Goal: Complete application form: Complete application form

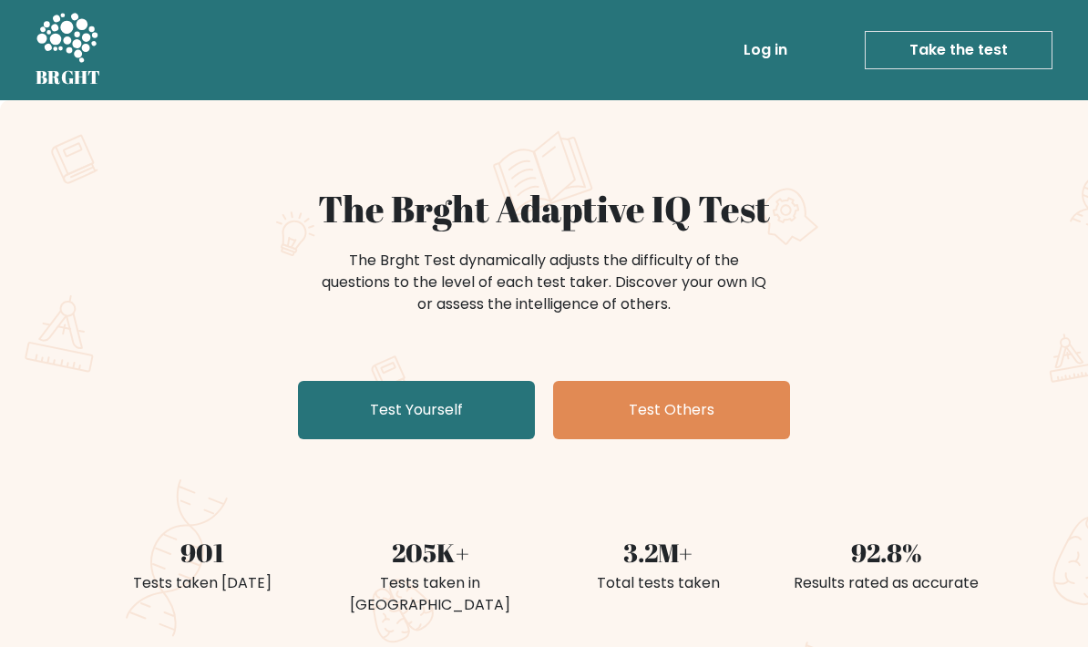
scroll to position [11, 0]
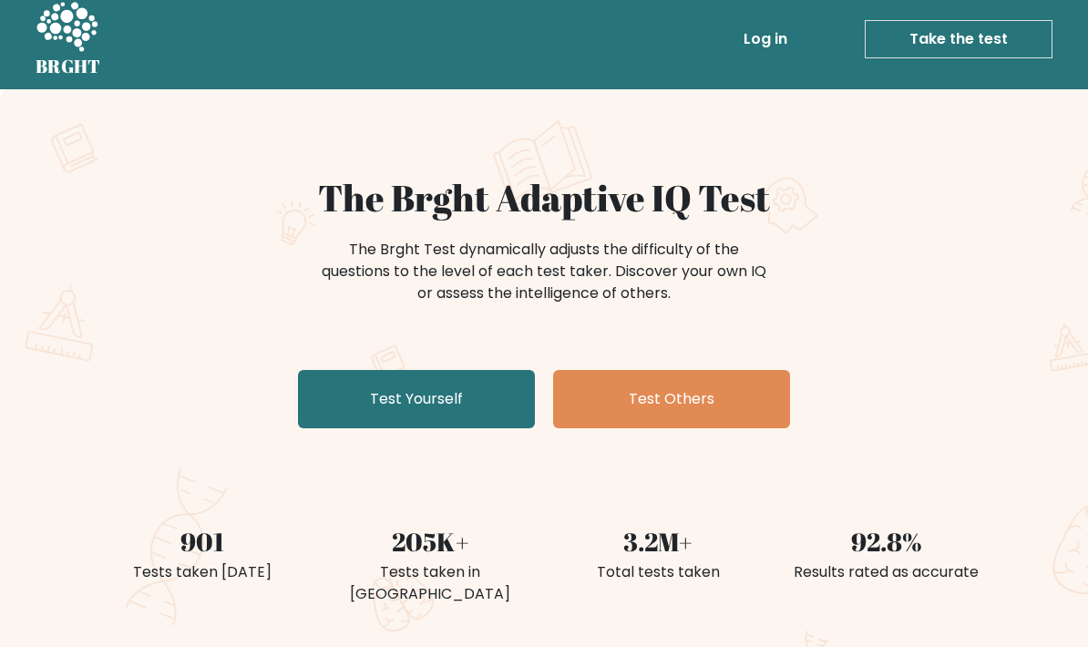
click at [360, 389] on link "Test Yourself" at bounding box center [416, 399] width 237 height 58
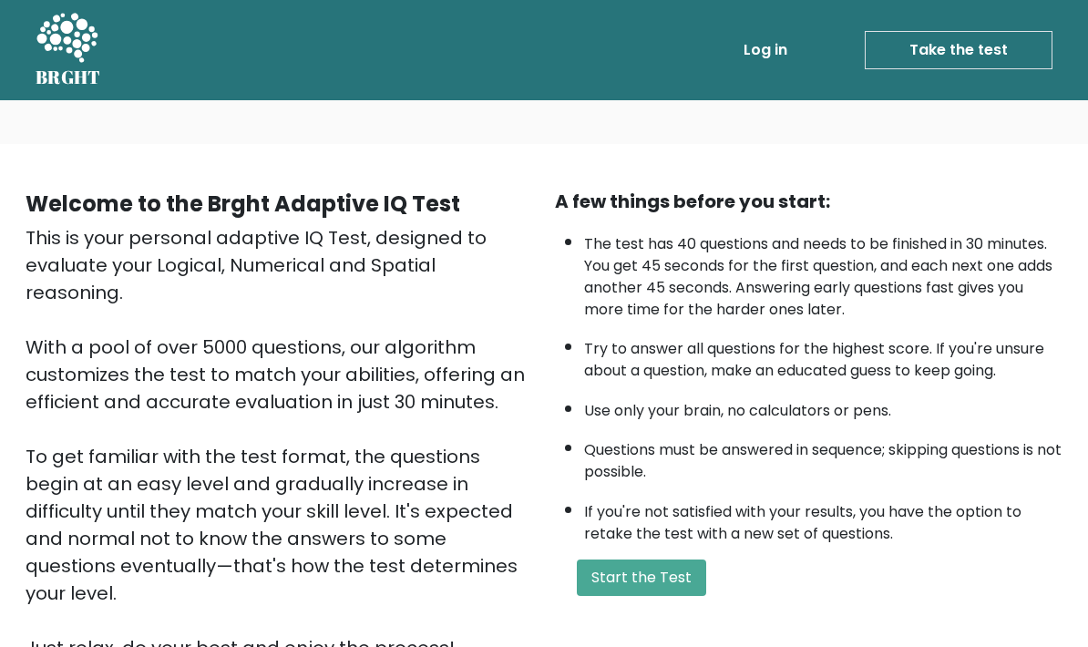
click at [667, 596] on button "Start the Test" at bounding box center [641, 578] width 129 height 36
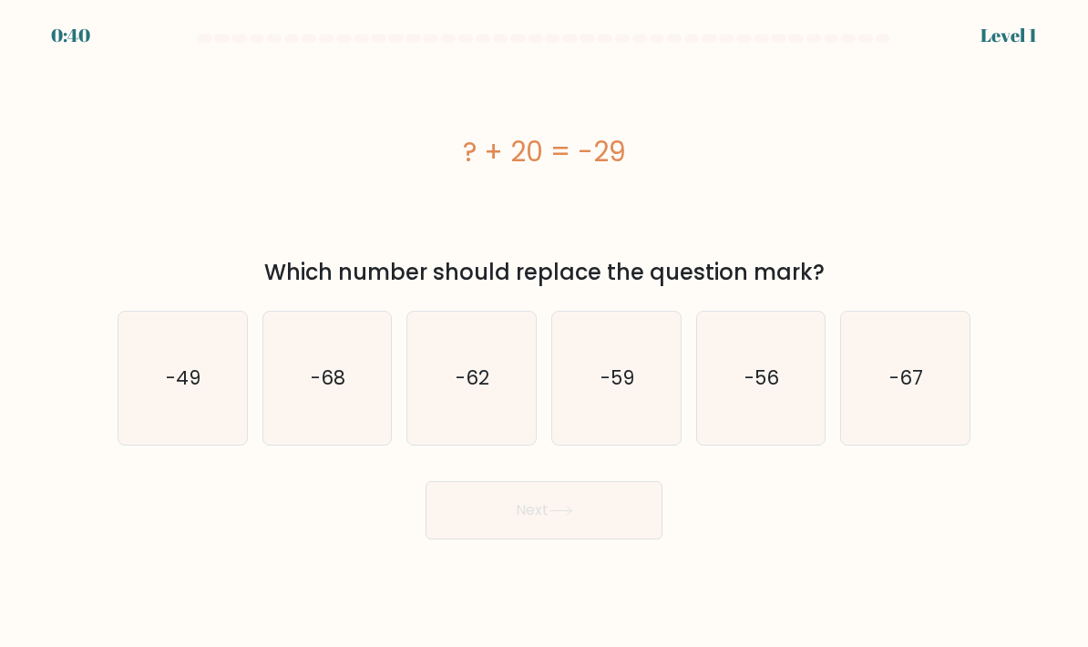
click at [178, 391] on text "-49" at bounding box center [184, 378] width 35 height 26
click at [544, 333] on input "a. -49" at bounding box center [544, 328] width 1 height 9
radio input "true"
click at [561, 539] on button "Next" at bounding box center [544, 510] width 237 height 58
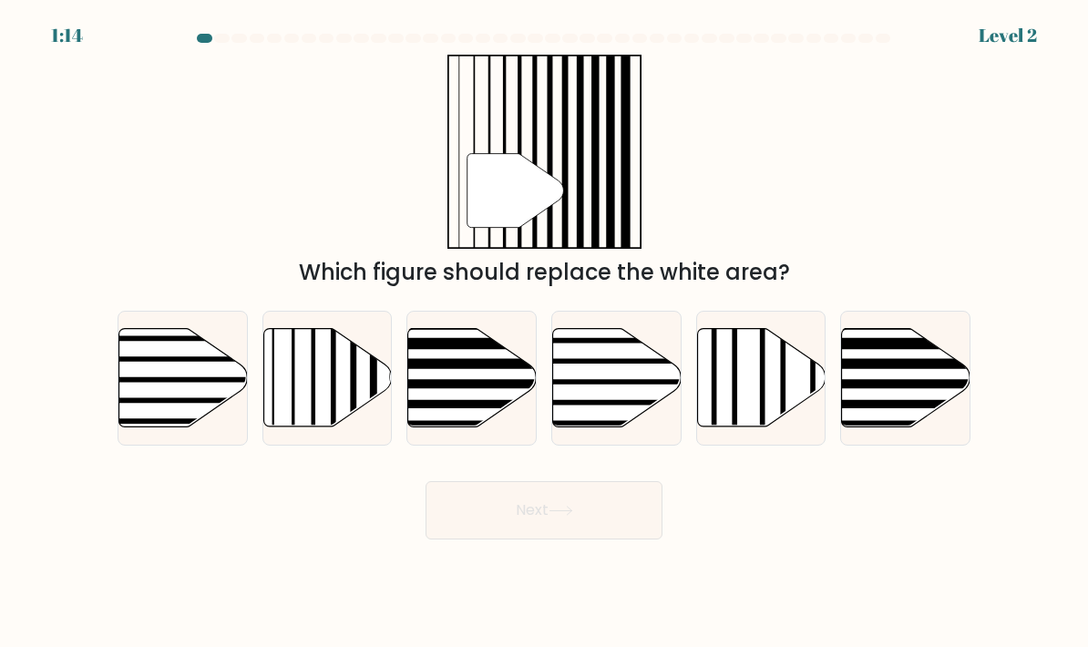
click at [313, 416] on line at bounding box center [313, 326] width 0 height 259
click at [544, 333] on input "b." at bounding box center [544, 328] width 1 height 9
radio input "true"
click at [547, 536] on button "Next" at bounding box center [544, 510] width 237 height 58
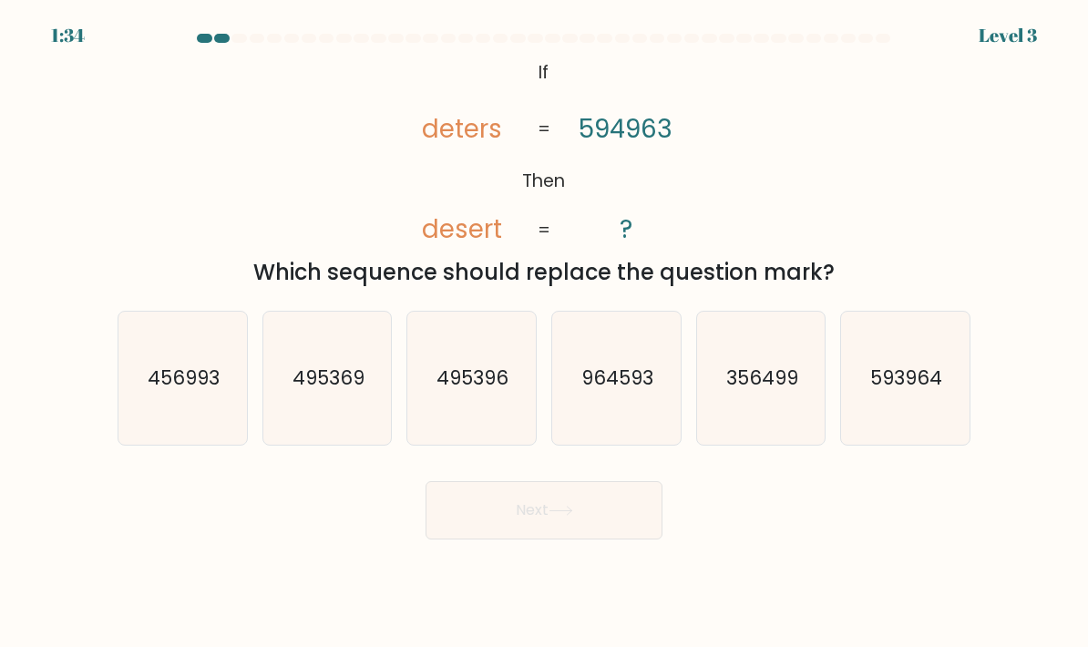
click at [916, 391] on text "593964" at bounding box center [907, 378] width 72 height 26
click at [545, 333] on input "f. 593964" at bounding box center [544, 328] width 1 height 9
radio input "true"
click at [511, 522] on button "Next" at bounding box center [544, 510] width 237 height 58
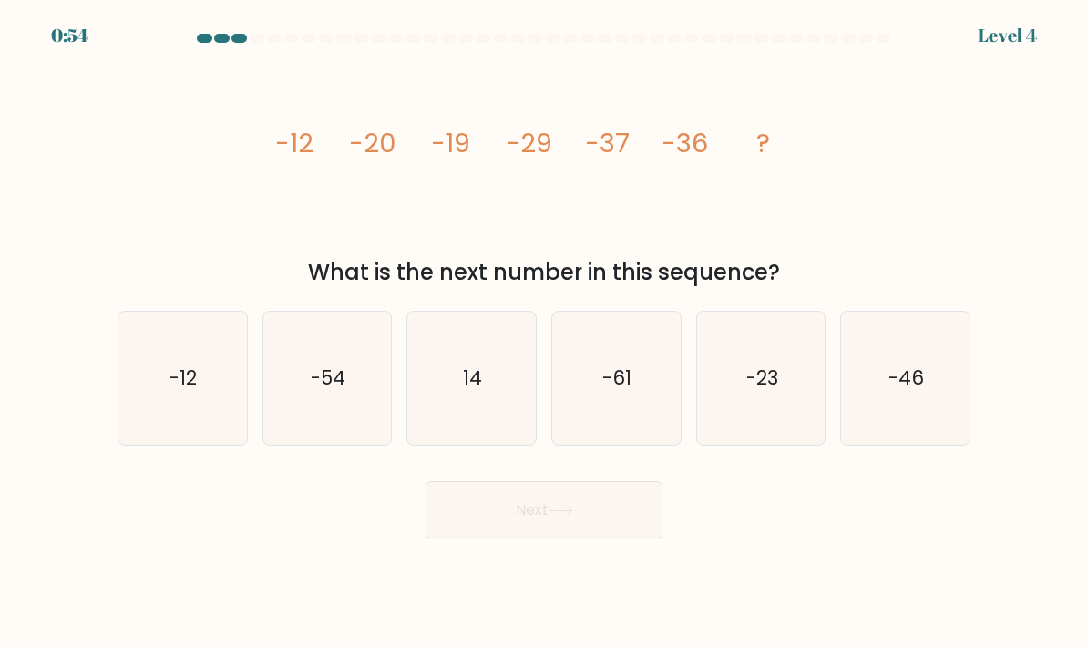
click at [932, 354] on icon "-46" at bounding box center [905, 378] width 128 height 128
click at [545, 333] on input "f. -46" at bounding box center [544, 328] width 1 height 9
radio input "true"
click at [601, 511] on button "Next" at bounding box center [544, 510] width 237 height 58
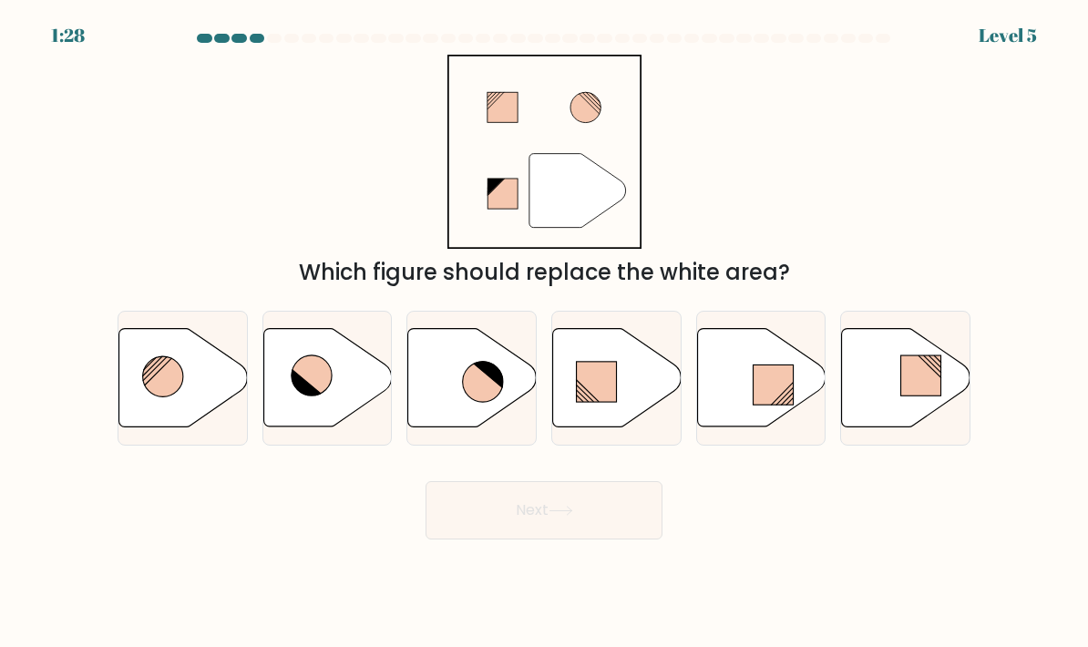
click at [461, 388] on icon at bounding box center [472, 378] width 128 height 98
click at [544, 333] on input "c." at bounding box center [544, 328] width 1 height 9
radio input "true"
click at [584, 527] on button "Next" at bounding box center [544, 510] width 237 height 58
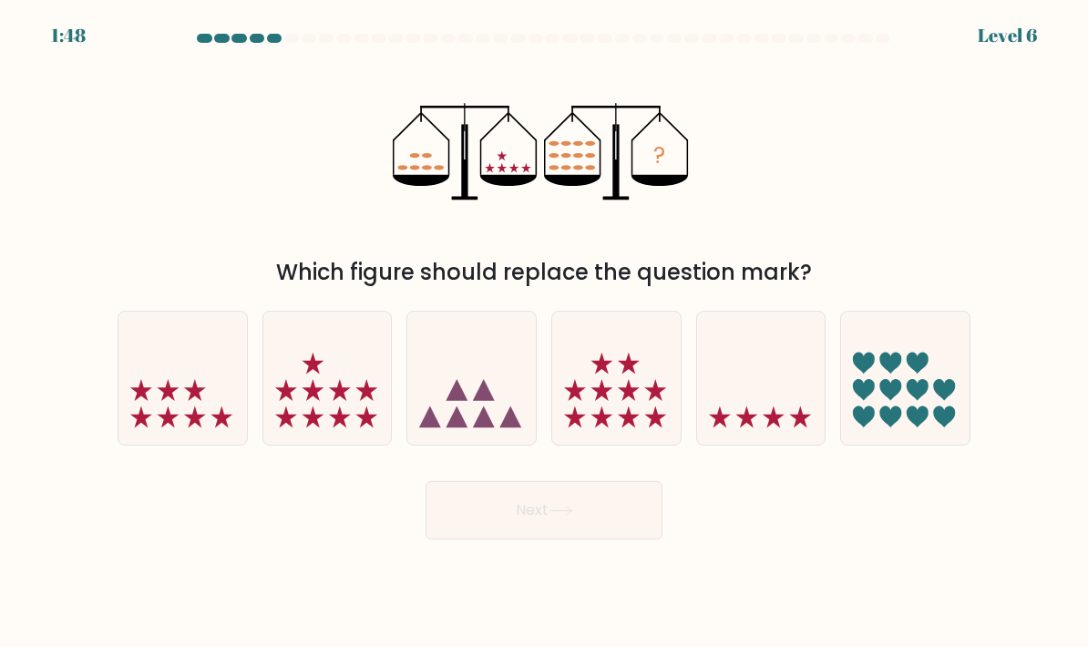
click at [628, 393] on icon at bounding box center [616, 378] width 128 height 107
click at [545, 333] on input "d." at bounding box center [544, 328] width 1 height 9
radio input "true"
click at [590, 518] on button "Next" at bounding box center [544, 510] width 237 height 58
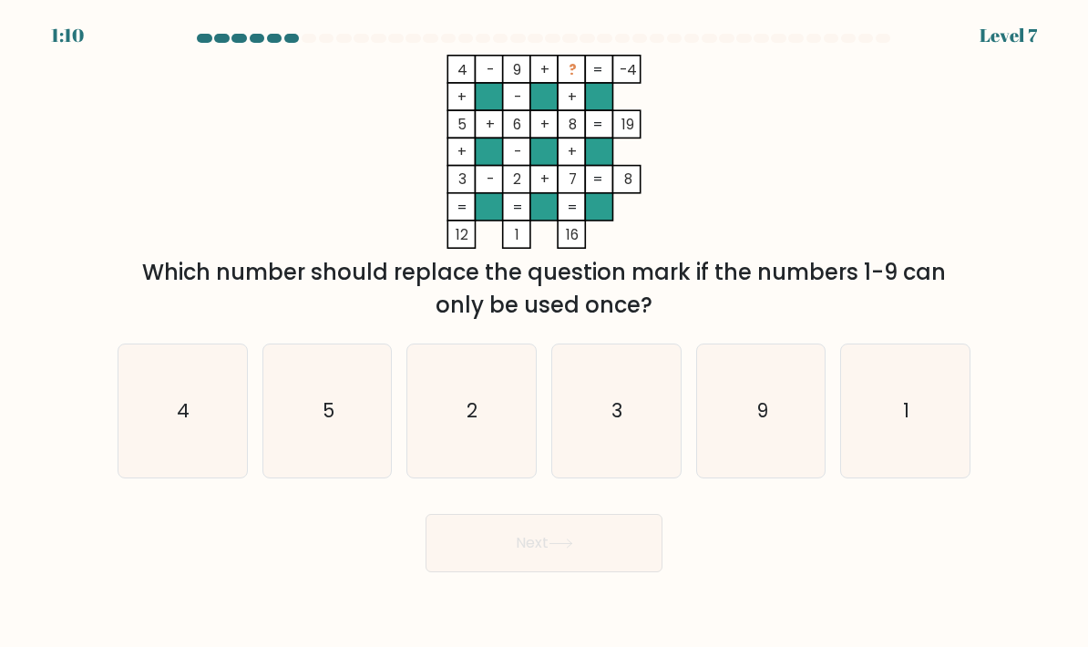
click at [759, 424] on text "9" at bounding box center [762, 410] width 12 height 26
click at [545, 333] on input "e. 9" at bounding box center [544, 328] width 1 height 9
radio input "true"
click at [616, 539] on button "Next" at bounding box center [544, 543] width 237 height 58
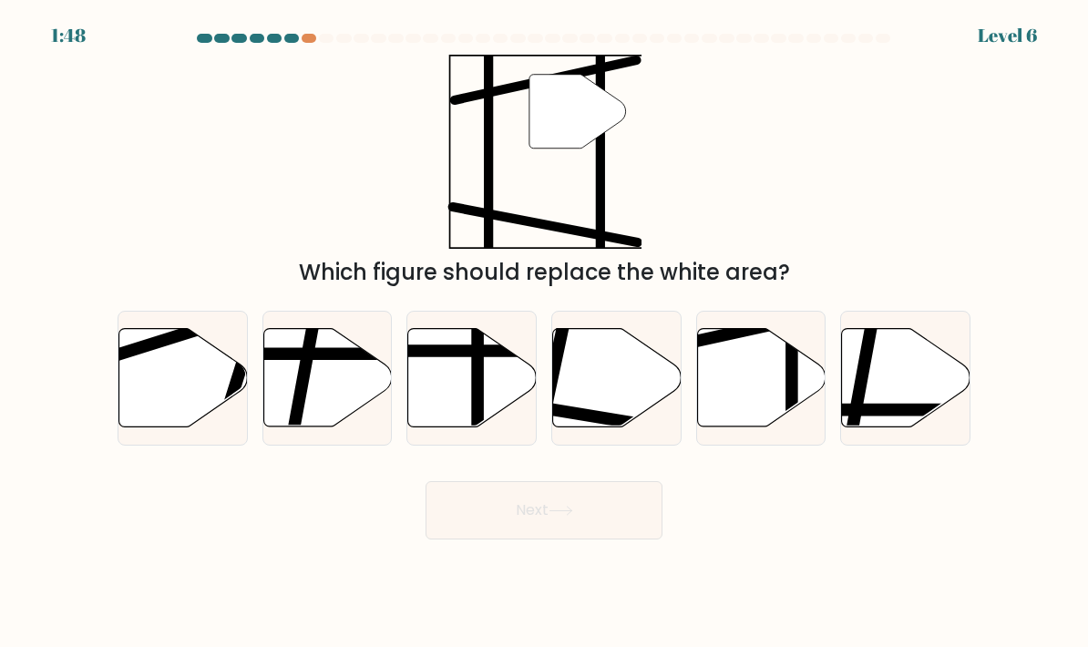
click at [756, 403] on icon at bounding box center [761, 378] width 128 height 98
click at [545, 333] on input "e." at bounding box center [544, 328] width 1 height 9
radio input "true"
click at [590, 530] on button "Next" at bounding box center [544, 510] width 237 height 58
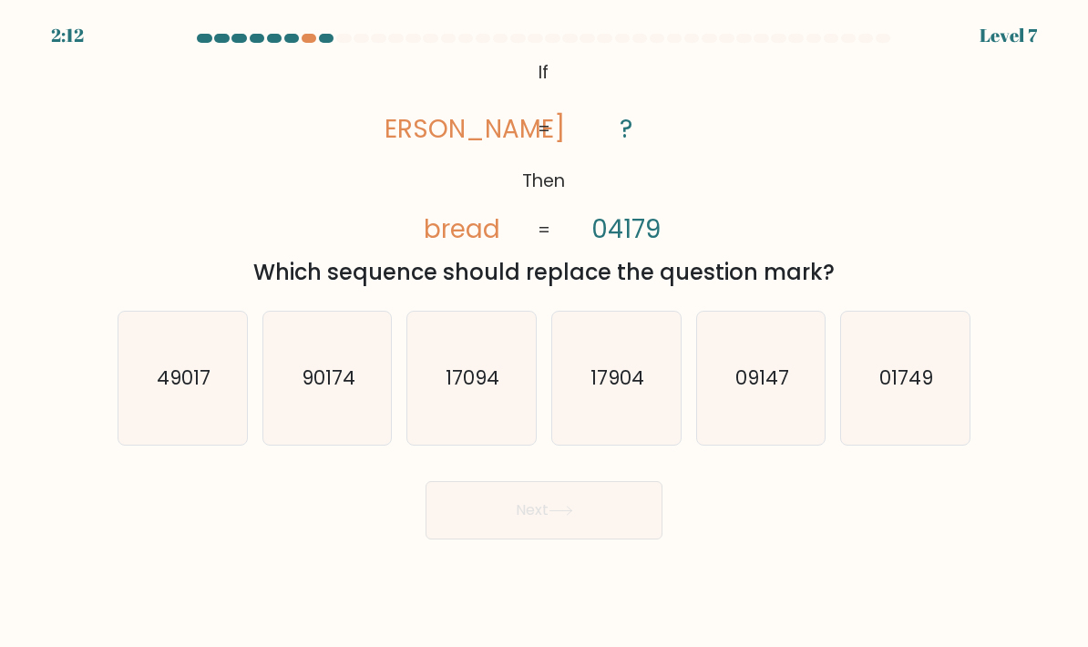
click at [897, 377] on icon "01749" at bounding box center [905, 378] width 128 height 128
click at [545, 333] on input "f. 01749" at bounding box center [544, 328] width 1 height 9
radio input "true"
click at [611, 525] on button "Next" at bounding box center [544, 510] width 237 height 58
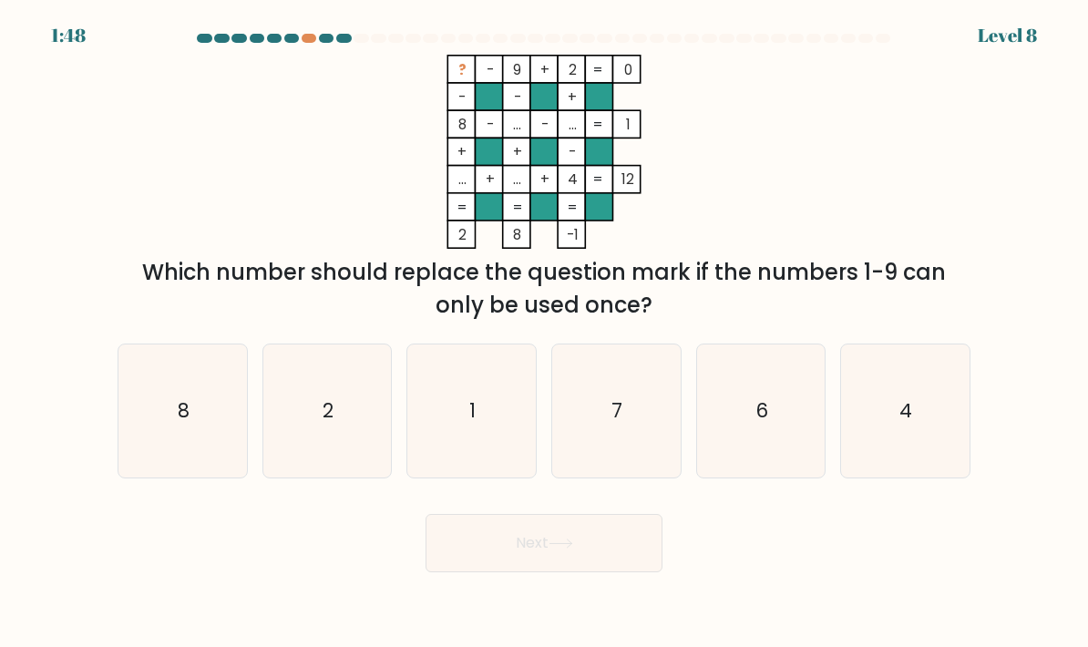
click at [638, 407] on icon "7" at bounding box center [616, 411] width 128 height 128
click at [545, 333] on input "d. 7" at bounding box center [544, 328] width 1 height 9
radio input "true"
click at [612, 562] on button "Next" at bounding box center [544, 543] width 237 height 58
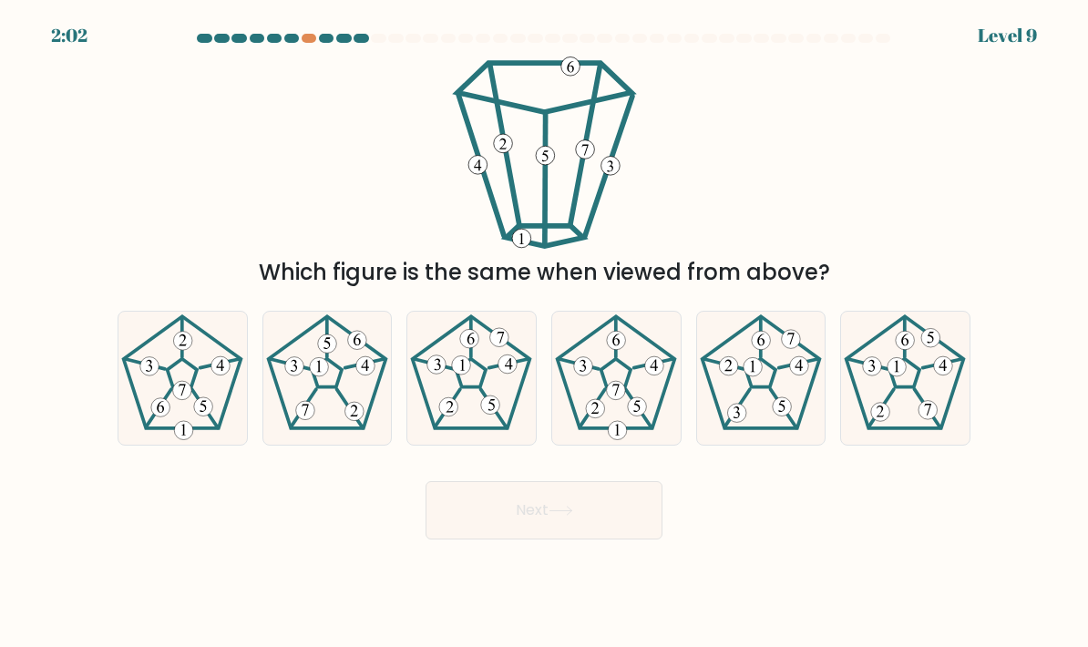
click at [344, 399] on icon at bounding box center [327, 378] width 128 height 128
click at [544, 333] on input "b." at bounding box center [544, 328] width 1 height 9
radio input "true"
click at [569, 516] on icon at bounding box center [561, 511] width 25 height 10
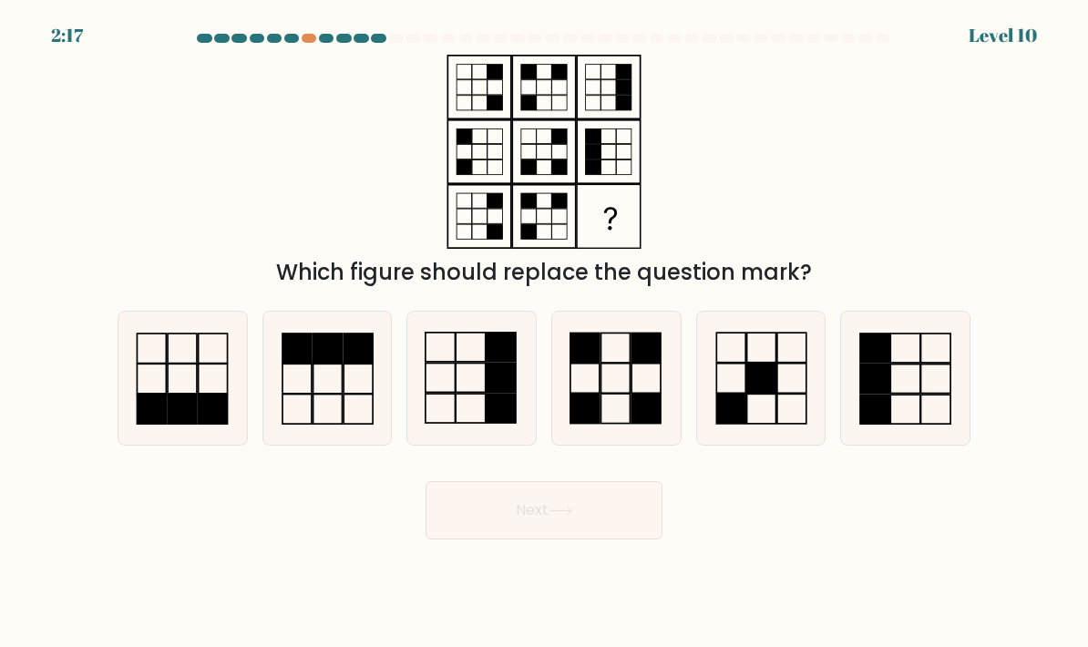
click at [312, 364] on rect at bounding box center [296, 349] width 29 height 30
click at [544, 333] on input "b." at bounding box center [544, 328] width 1 height 9
radio input "true"
click at [584, 539] on button "Next" at bounding box center [544, 510] width 237 height 58
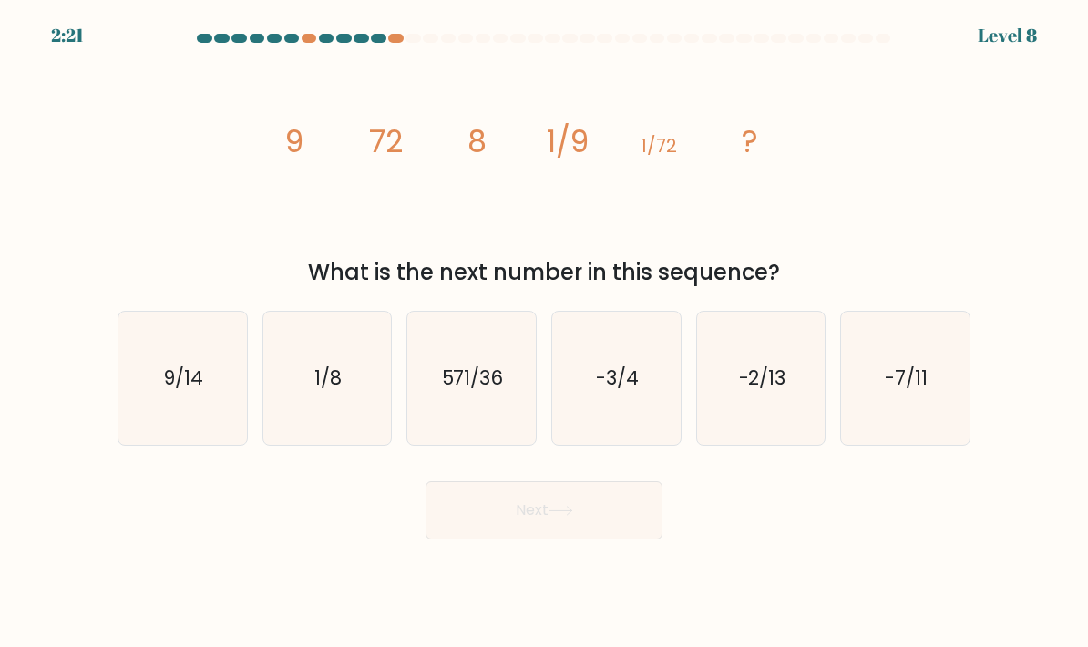
click at [334, 389] on text "1/8" at bounding box center [327, 378] width 27 height 26
click at [544, 333] on input "b. 1/8" at bounding box center [544, 328] width 1 height 9
radio input "true"
click at [573, 516] on icon at bounding box center [561, 511] width 25 height 10
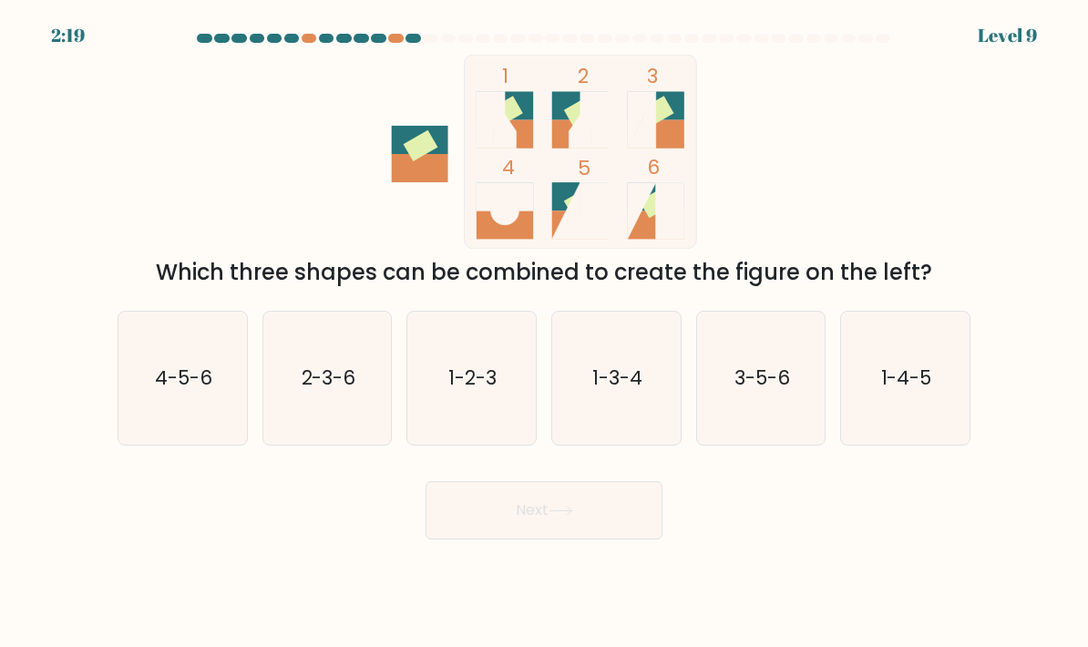
click at [780, 389] on text "3-5-6" at bounding box center [762, 378] width 56 height 26
click at [545, 333] on input "e. 3-5-6" at bounding box center [544, 328] width 1 height 9
radio input "true"
click at [641, 539] on button "Next" at bounding box center [544, 510] width 237 height 58
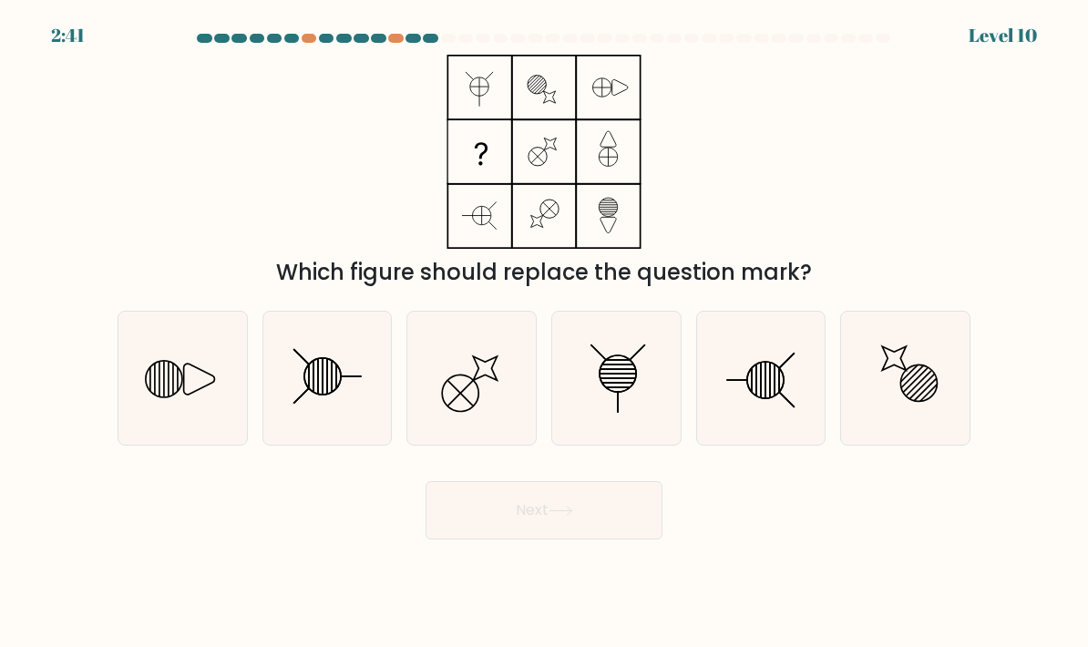
click at [918, 397] on icon at bounding box center [905, 378] width 128 height 128
click at [545, 333] on input "f." at bounding box center [544, 328] width 1 height 9
radio input "true"
click at [600, 535] on button "Next" at bounding box center [544, 510] width 237 height 58
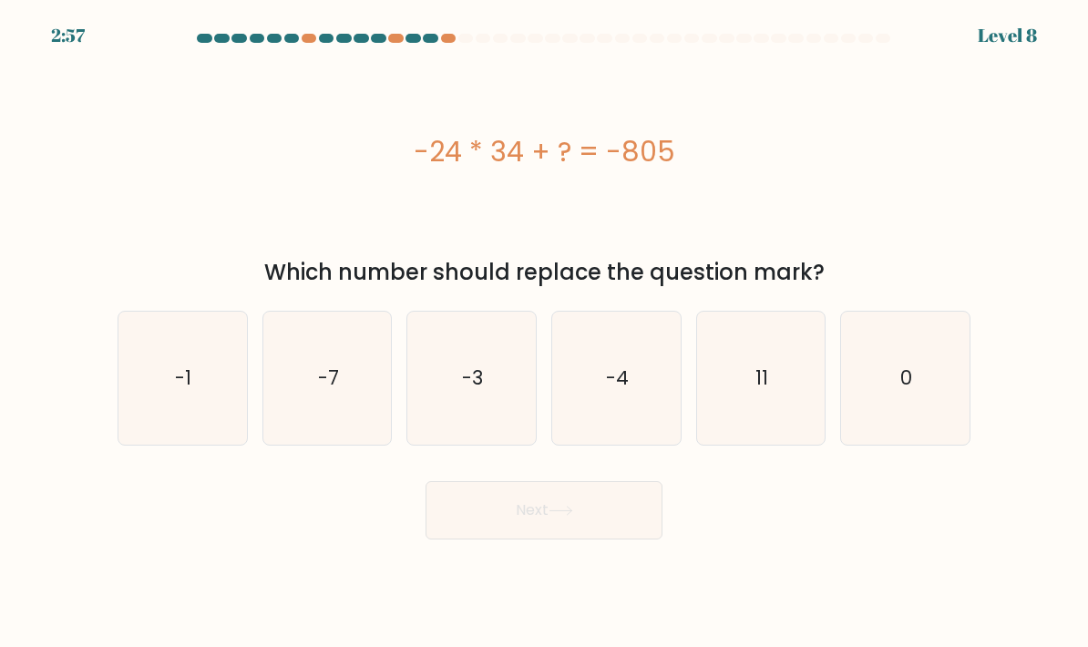
click at [774, 403] on icon "11" at bounding box center [761, 378] width 128 height 128
click at [545, 333] on input "e. 11" at bounding box center [544, 328] width 1 height 9
radio input "true"
click at [570, 539] on button "Next" at bounding box center [544, 510] width 237 height 58
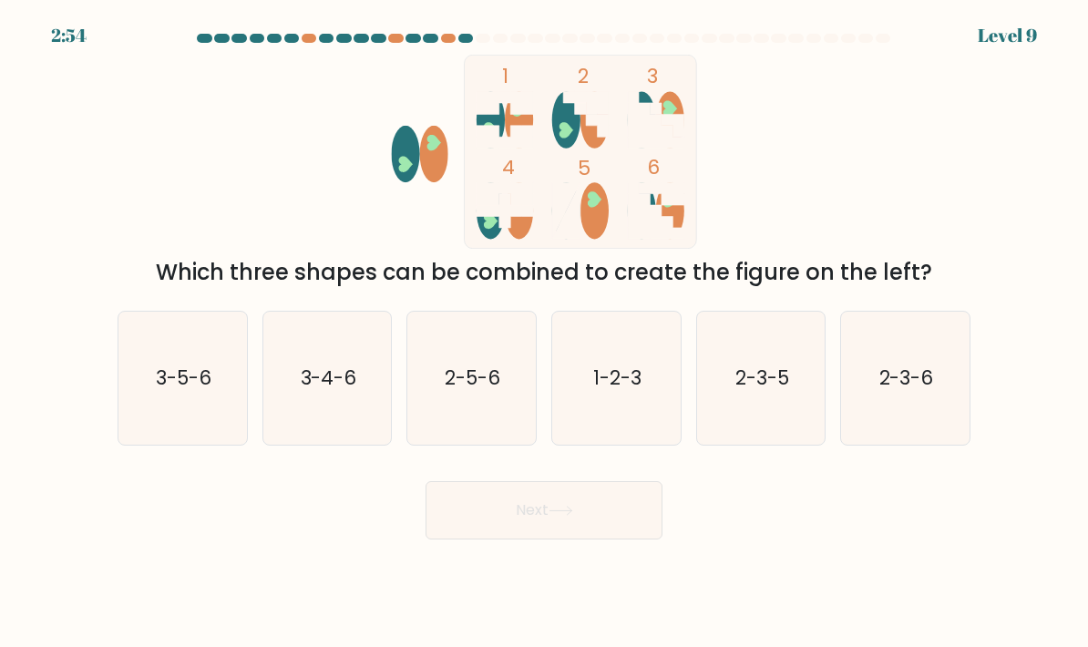
click at [915, 386] on text "2-3-6" at bounding box center [906, 378] width 55 height 26
click at [545, 333] on input "f. 2-3-6" at bounding box center [544, 328] width 1 height 9
radio input "true"
click at [528, 539] on button "Next" at bounding box center [544, 510] width 237 height 58
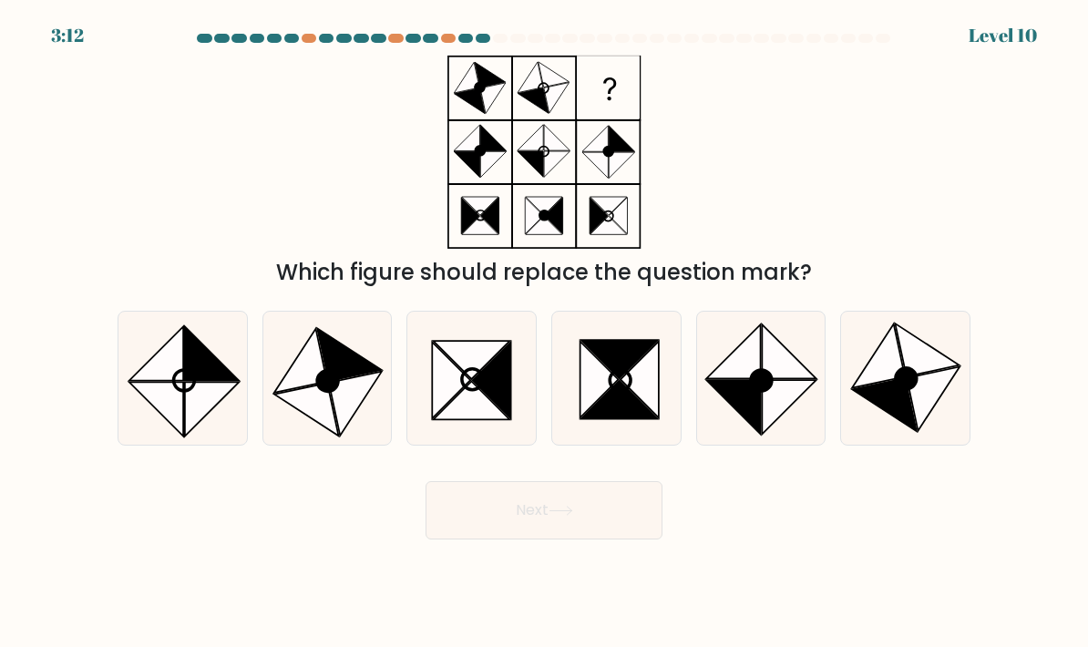
click at [306, 416] on icon at bounding box center [306, 409] width 65 height 53
click at [544, 333] on input "b." at bounding box center [544, 328] width 1 height 9
radio input "true"
click at [520, 526] on button "Next" at bounding box center [544, 510] width 237 height 58
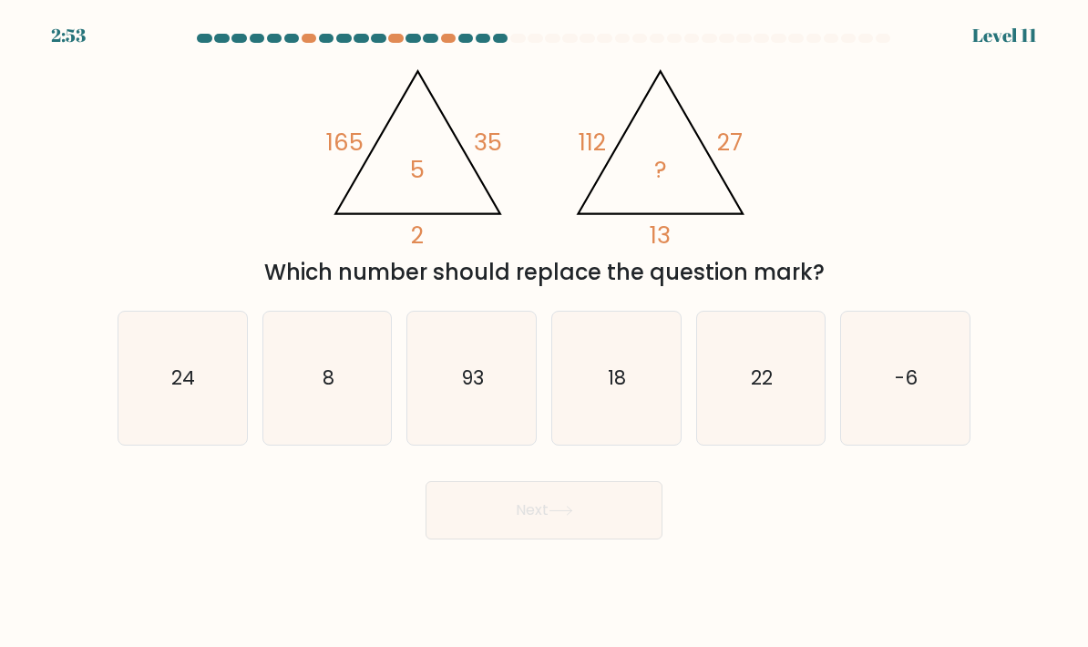
click at [357, 412] on icon "8" at bounding box center [327, 378] width 128 height 128
click at [544, 333] on input "b. 8" at bounding box center [544, 328] width 1 height 9
radio input "true"
click at [488, 535] on button "Next" at bounding box center [544, 510] width 237 height 58
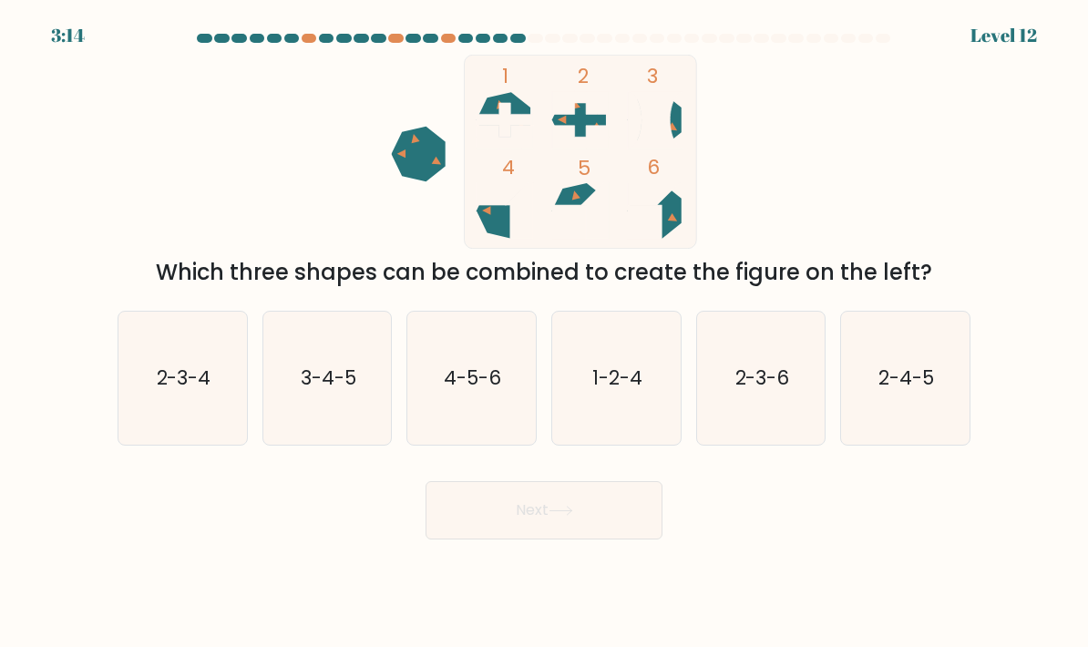
click at [472, 391] on text "4-5-6" at bounding box center [473, 378] width 57 height 26
click at [544, 333] on input "c. 4-5-6" at bounding box center [544, 328] width 1 height 9
radio input "true"
click at [504, 503] on button "Next" at bounding box center [544, 510] width 237 height 58
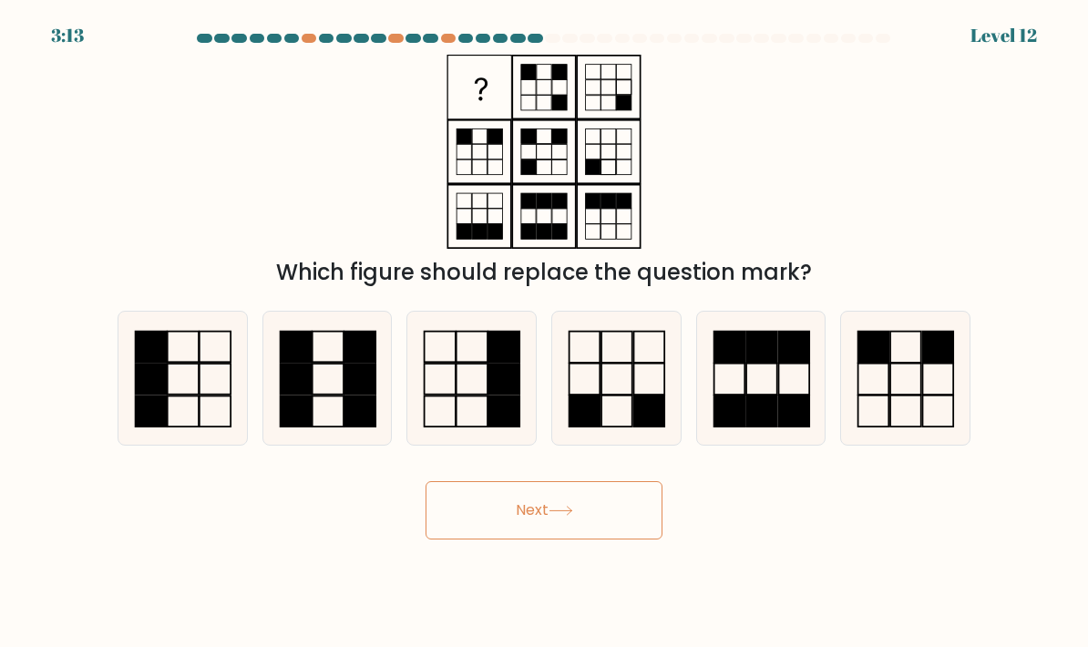
click at [538, 539] on button "Next" at bounding box center [544, 510] width 237 height 58
click at [761, 416] on icon at bounding box center [761, 378] width 128 height 128
click at [545, 333] on input "e." at bounding box center [544, 328] width 1 height 9
radio input "true"
click at [508, 395] on rect at bounding box center [505, 379] width 32 height 31
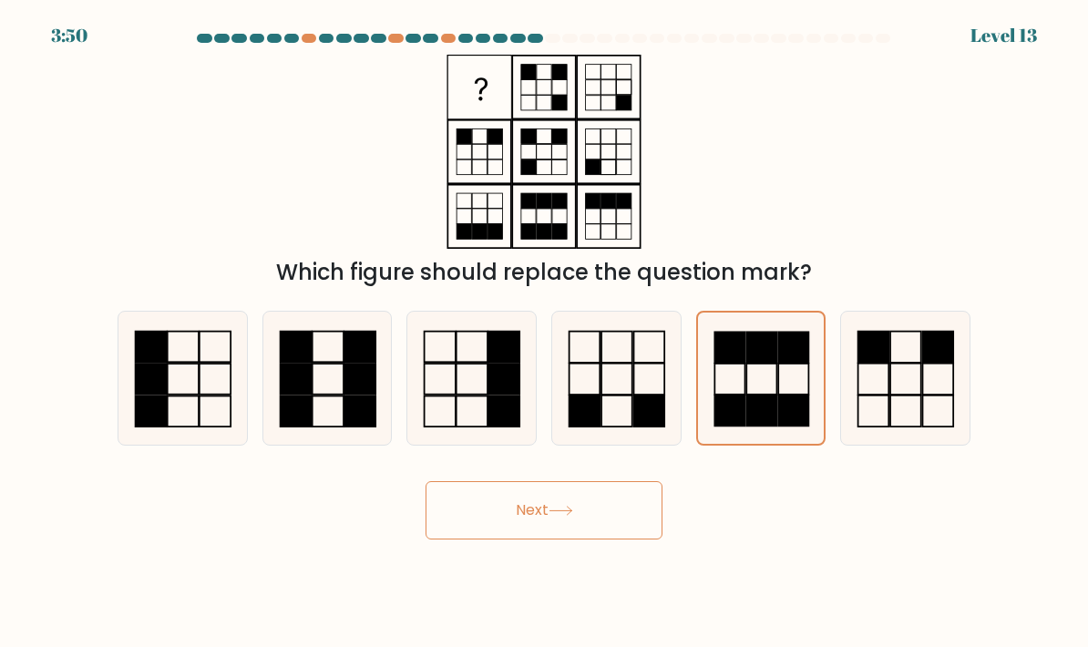
click at [544, 333] on input "c." at bounding box center [544, 328] width 1 height 9
radio input "true"
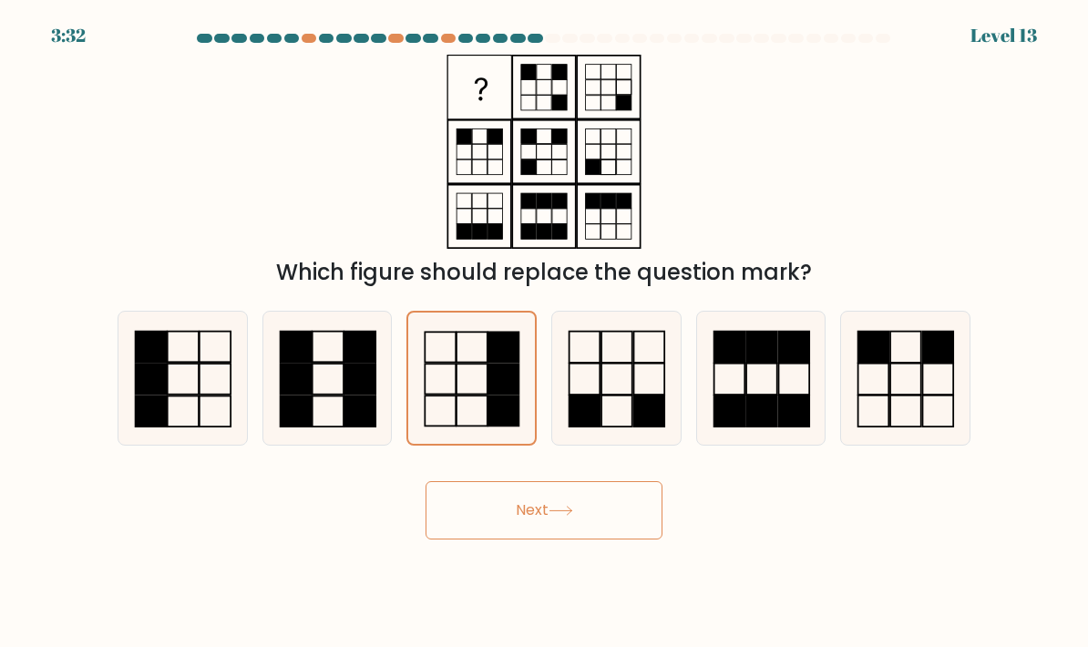
click at [605, 384] on icon at bounding box center [616, 378] width 128 height 128
click at [545, 333] on input "d." at bounding box center [544, 328] width 1 height 9
radio input "true"
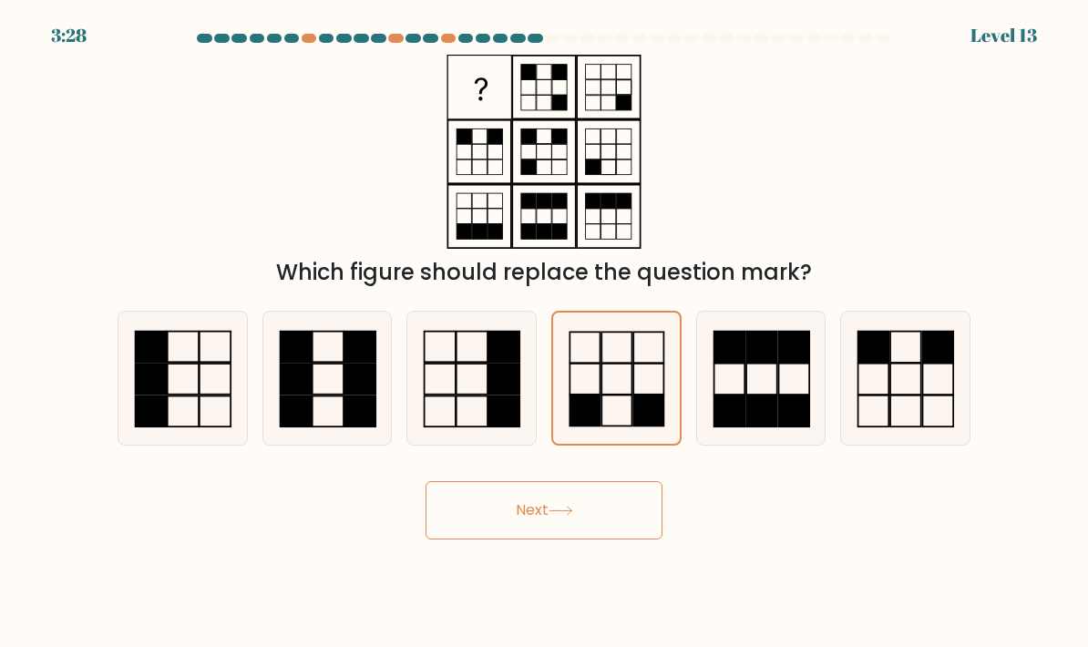
click at [582, 521] on button "Next" at bounding box center [544, 510] width 237 height 58
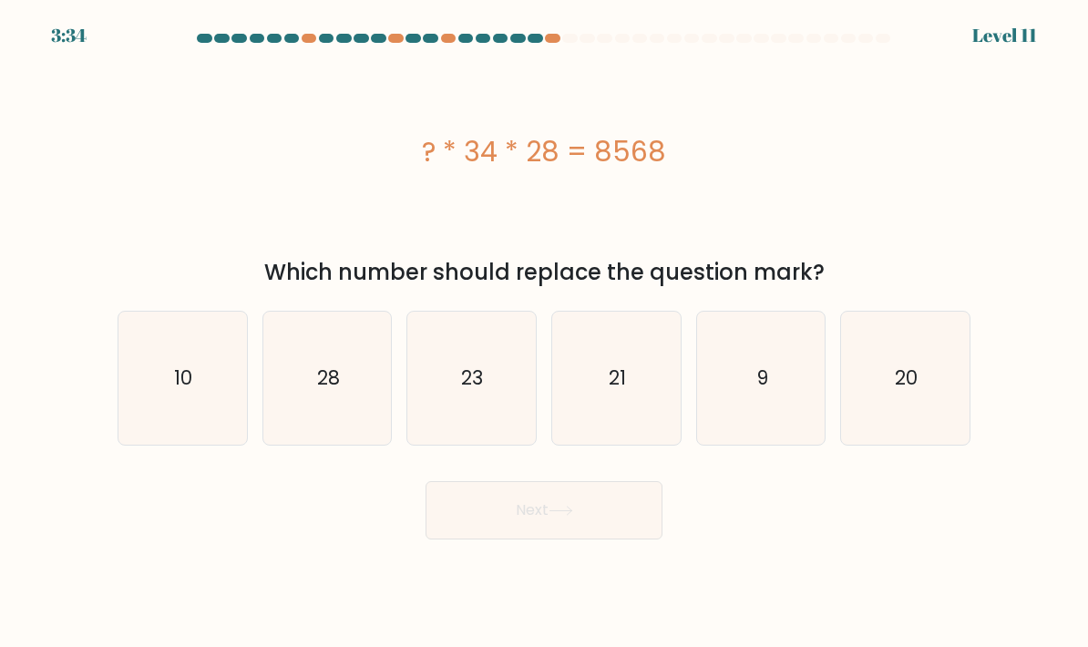
click at [777, 422] on icon "9" at bounding box center [761, 378] width 128 height 128
click at [545, 333] on input "e. 9" at bounding box center [544, 328] width 1 height 9
radio input "true"
click at [540, 539] on button "Next" at bounding box center [544, 510] width 237 height 58
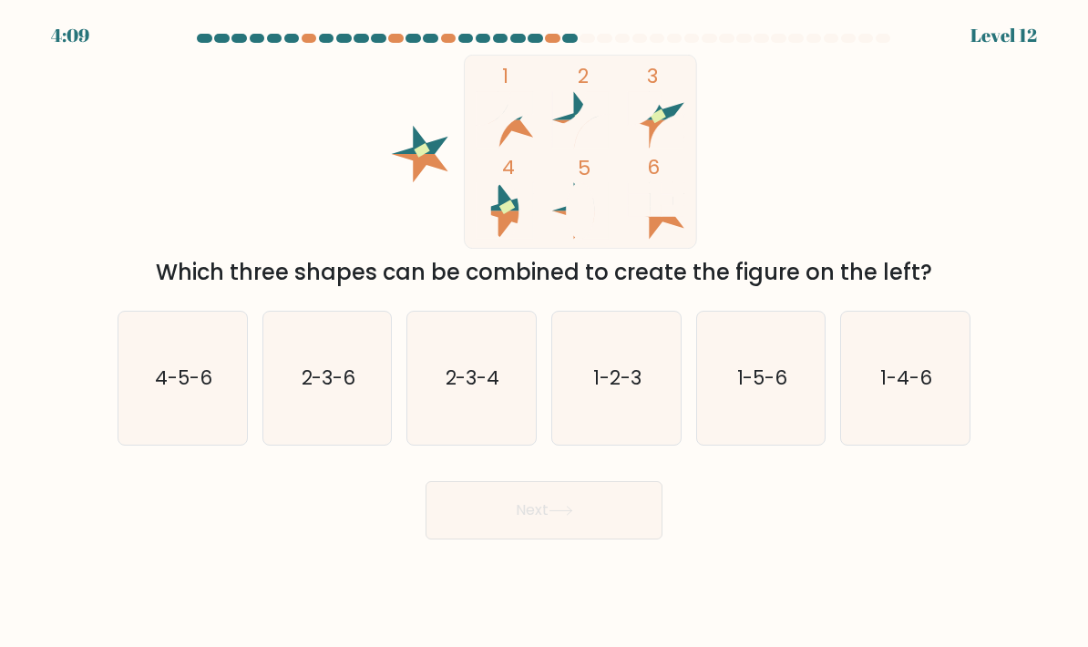
click at [631, 391] on text "1-2-3" at bounding box center [617, 378] width 48 height 26
click at [545, 333] on input "d. 1-2-3" at bounding box center [544, 328] width 1 height 9
radio input "true"
click at [588, 539] on button "Next" at bounding box center [544, 510] width 237 height 58
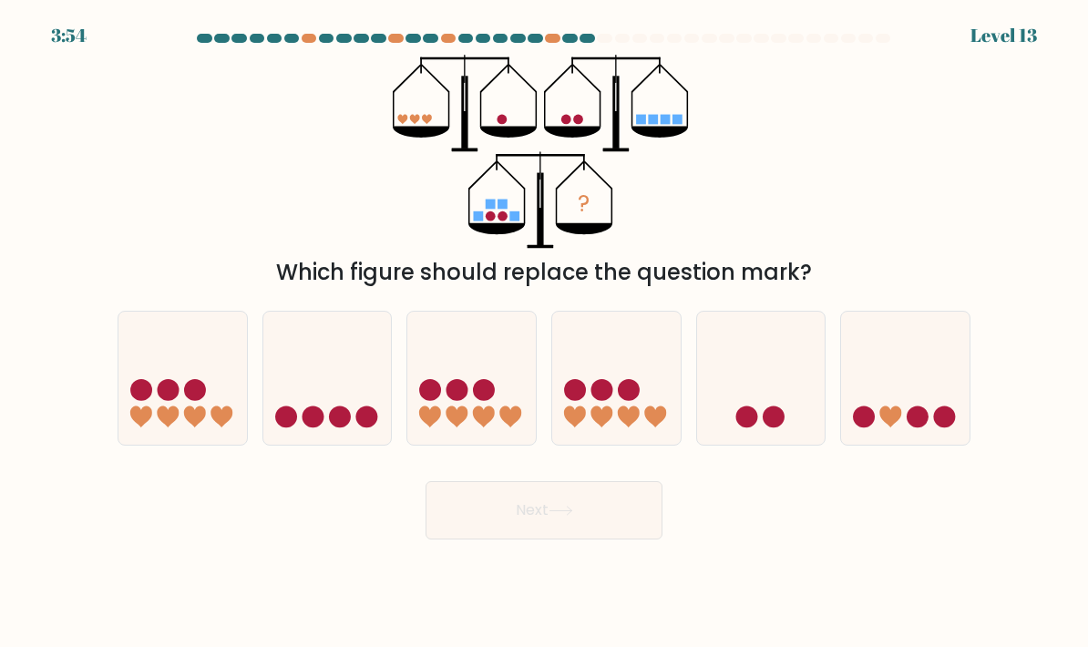
click at [210, 406] on icon at bounding box center [182, 378] width 128 height 107
click at [544, 333] on input "a." at bounding box center [544, 328] width 1 height 9
radio input "true"
click at [508, 519] on button "Next" at bounding box center [544, 510] width 237 height 58
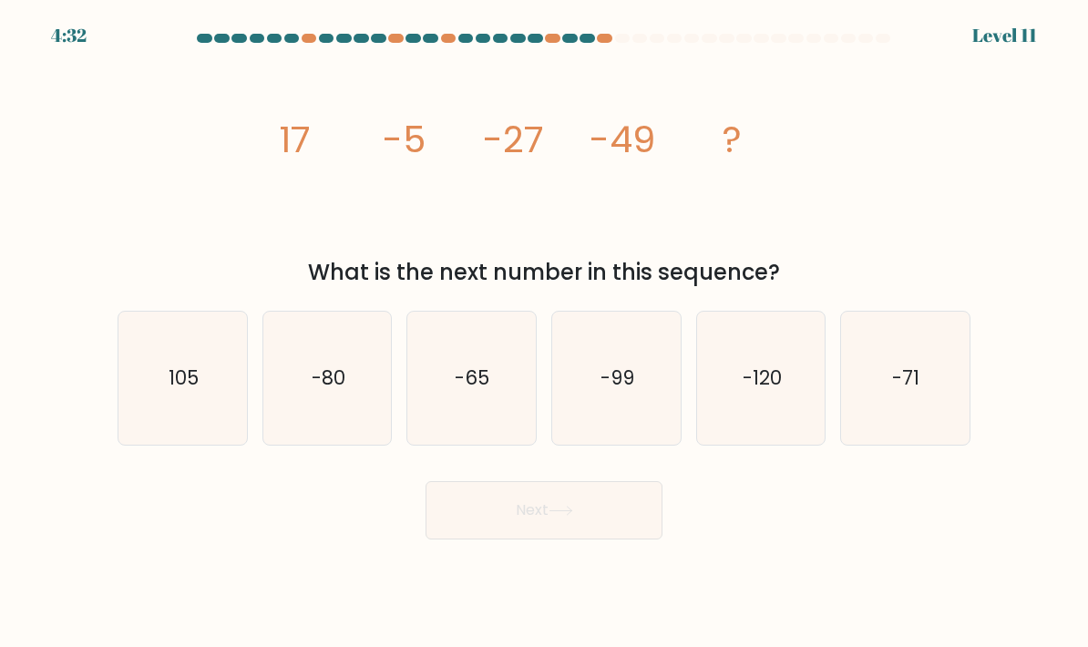
click at [469, 391] on text "-65" at bounding box center [473, 378] width 35 height 26
click at [544, 333] on input "c. -65" at bounding box center [544, 328] width 1 height 9
radio input "true"
click at [494, 532] on button "Next" at bounding box center [544, 510] width 237 height 58
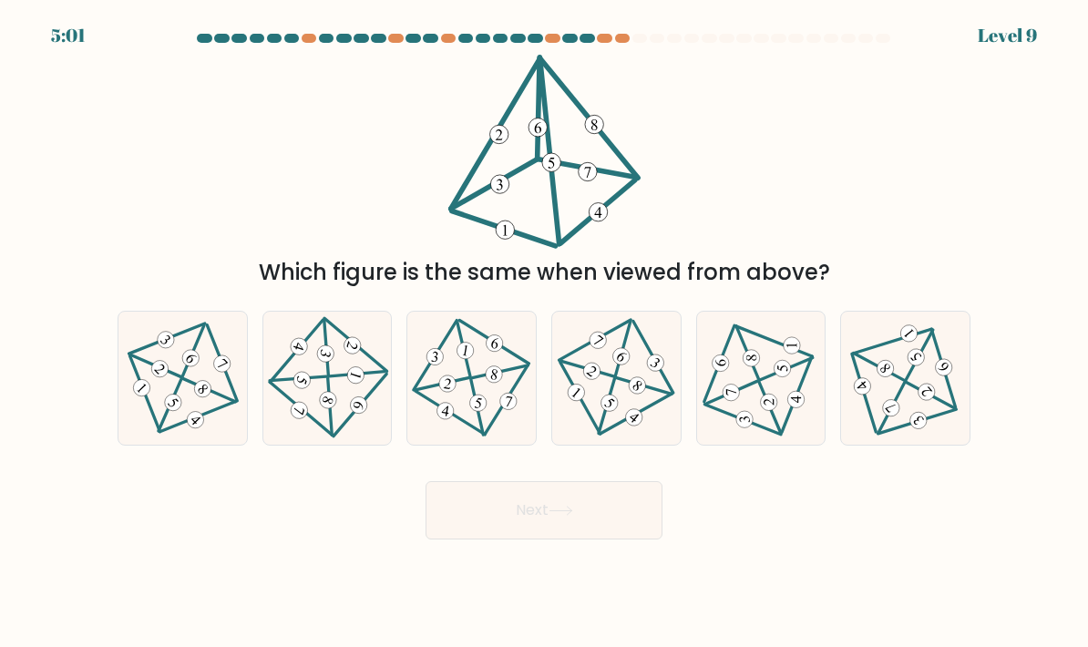
click at [216, 405] on icon at bounding box center [182, 378] width 108 height 107
click at [544, 333] on input "a." at bounding box center [544, 328] width 1 height 9
radio input "true"
click at [490, 528] on button "Next" at bounding box center [544, 510] width 237 height 58
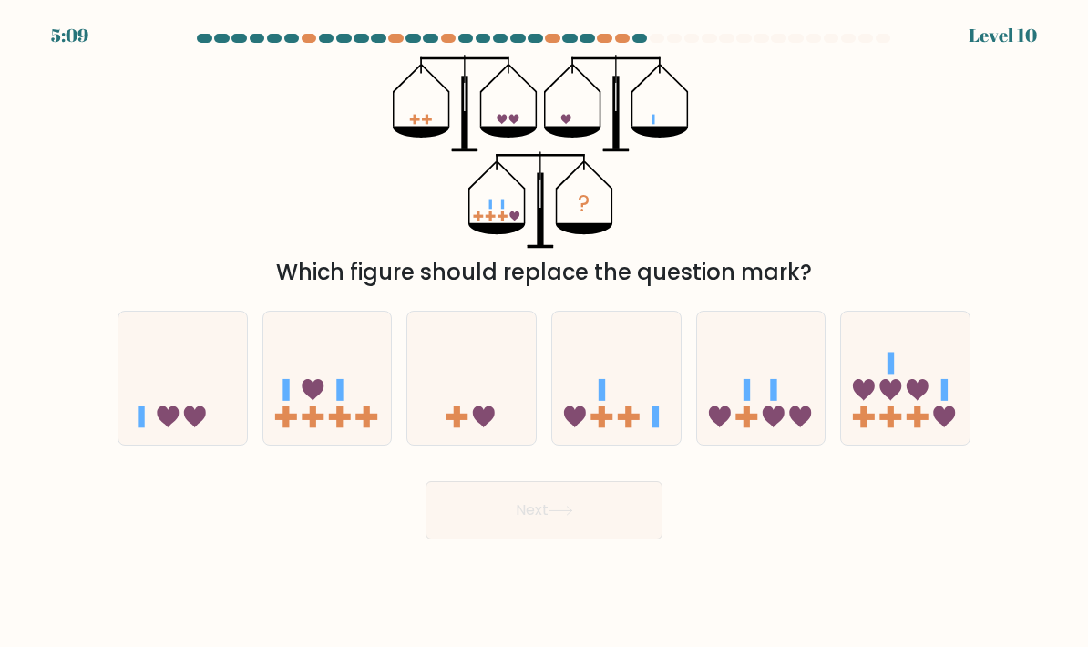
click at [768, 413] on icon at bounding box center [761, 378] width 128 height 107
click at [545, 333] on input "e." at bounding box center [544, 328] width 1 height 9
radio input "true"
click at [601, 539] on button "Next" at bounding box center [544, 510] width 237 height 58
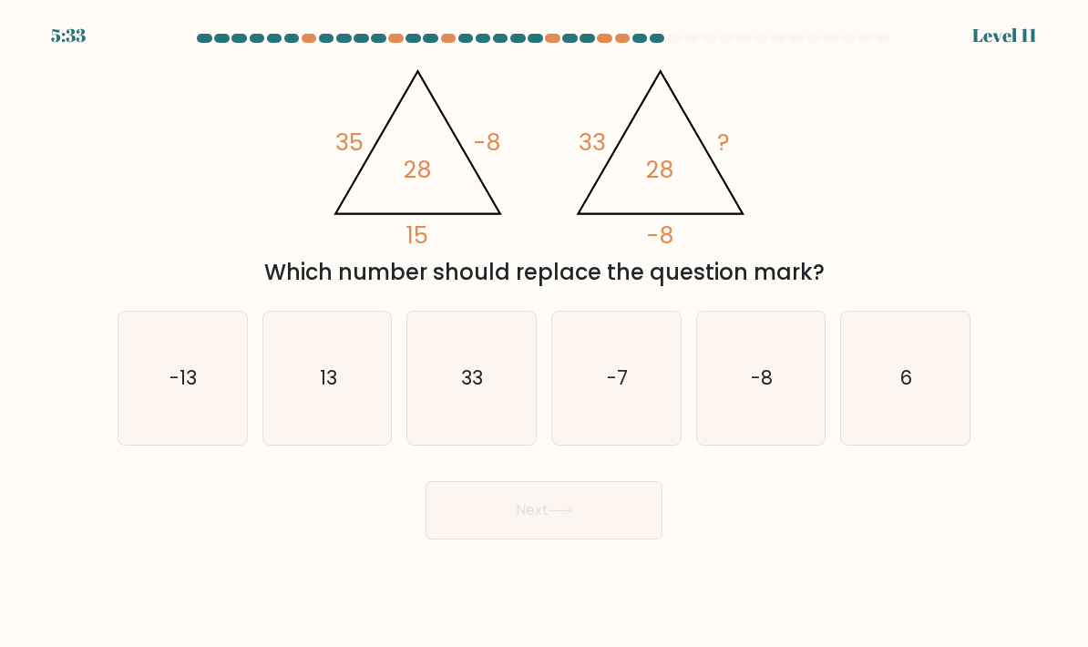
click at [354, 390] on icon "13" at bounding box center [327, 378] width 128 height 128
click at [544, 333] on input "b. 13" at bounding box center [544, 328] width 1 height 9
radio input "true"
click at [489, 520] on button "Next" at bounding box center [544, 510] width 237 height 58
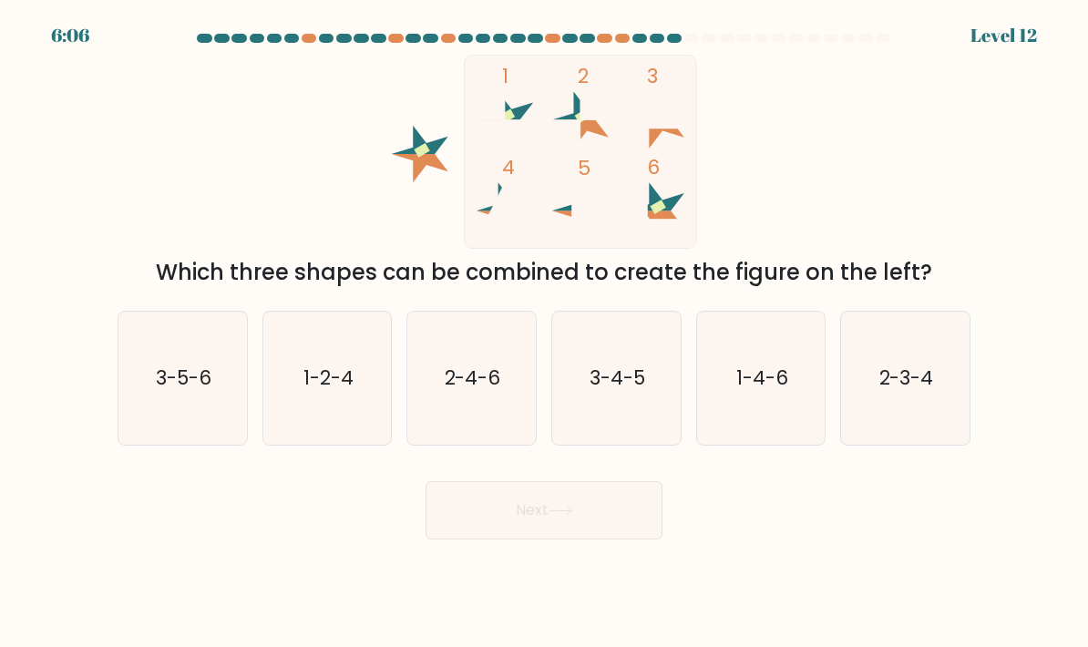
click at [211, 391] on text "3-5-6" at bounding box center [184, 378] width 56 height 26
click at [544, 333] on input "a. 3-5-6" at bounding box center [544, 328] width 1 height 9
radio input "true"
click at [471, 514] on button "Next" at bounding box center [544, 510] width 237 height 58
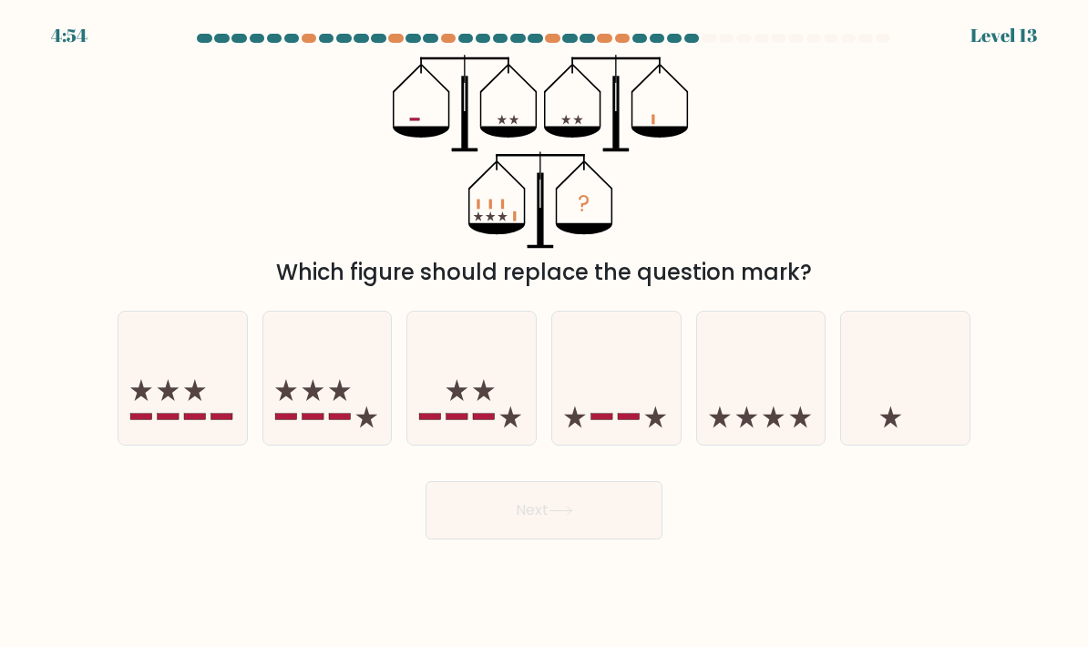
click at [155, 411] on icon at bounding box center [182, 378] width 128 height 107
click at [544, 333] on input "a." at bounding box center [544, 328] width 1 height 9
radio input "true"
click at [457, 530] on button "Next" at bounding box center [544, 510] width 237 height 58
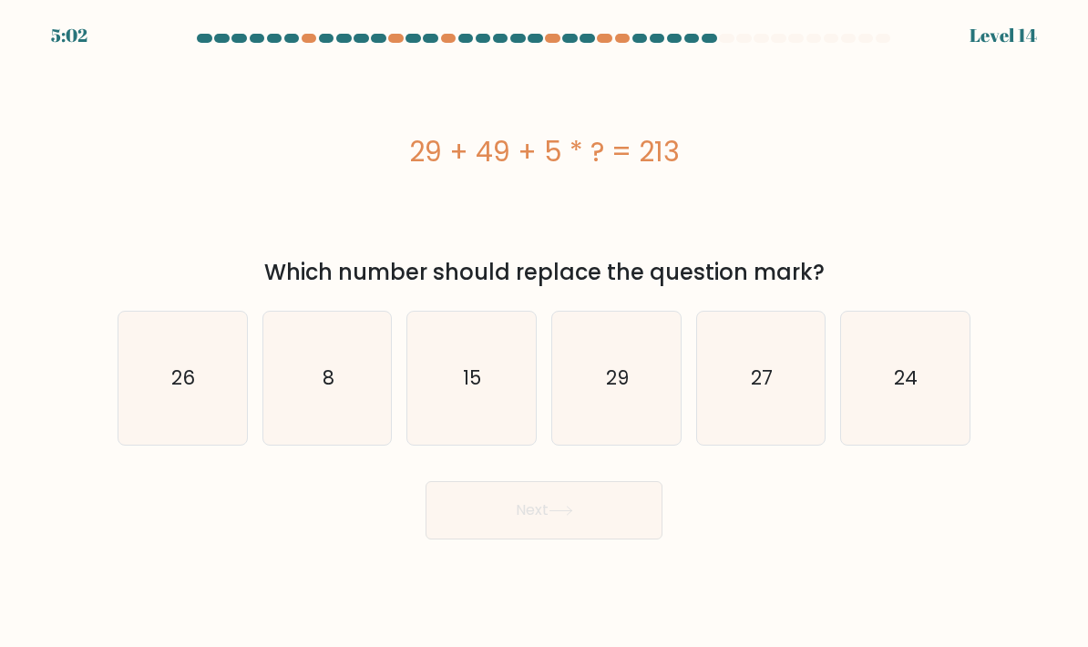
click at [767, 385] on icon "27" at bounding box center [761, 378] width 128 height 128
click at [545, 333] on input "e. 27" at bounding box center [544, 328] width 1 height 9
radio input "true"
click at [604, 504] on button "Next" at bounding box center [544, 510] width 237 height 58
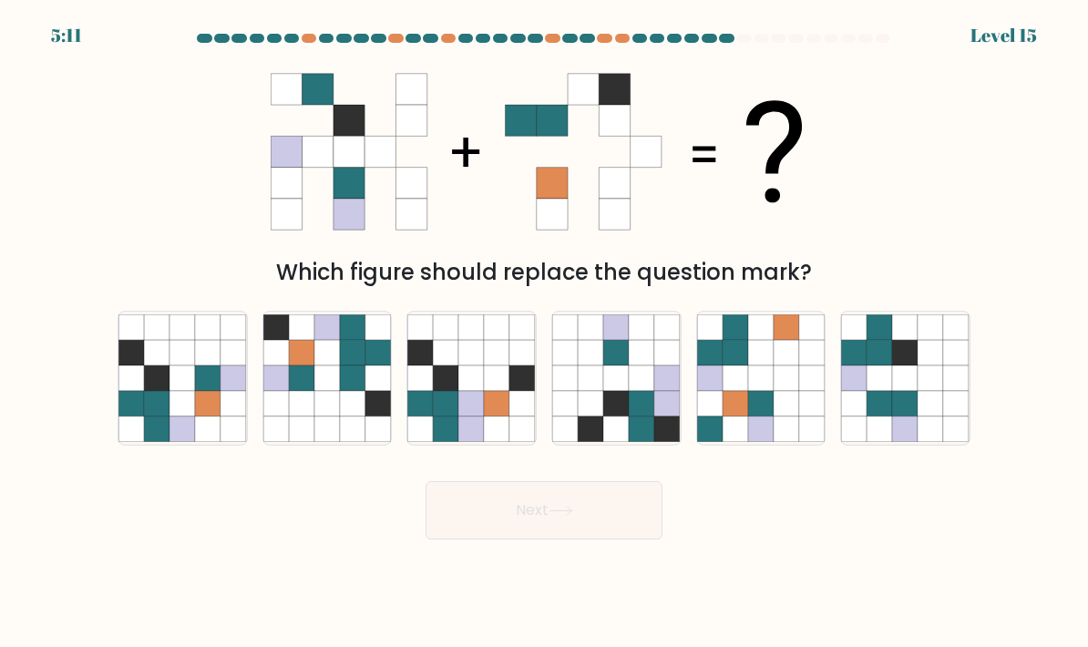
click at [205, 416] on icon at bounding box center [208, 404] width 26 height 26
click at [544, 333] on input "a." at bounding box center [544, 328] width 1 height 9
radio input "true"
click at [507, 535] on button "Next" at bounding box center [544, 510] width 237 height 58
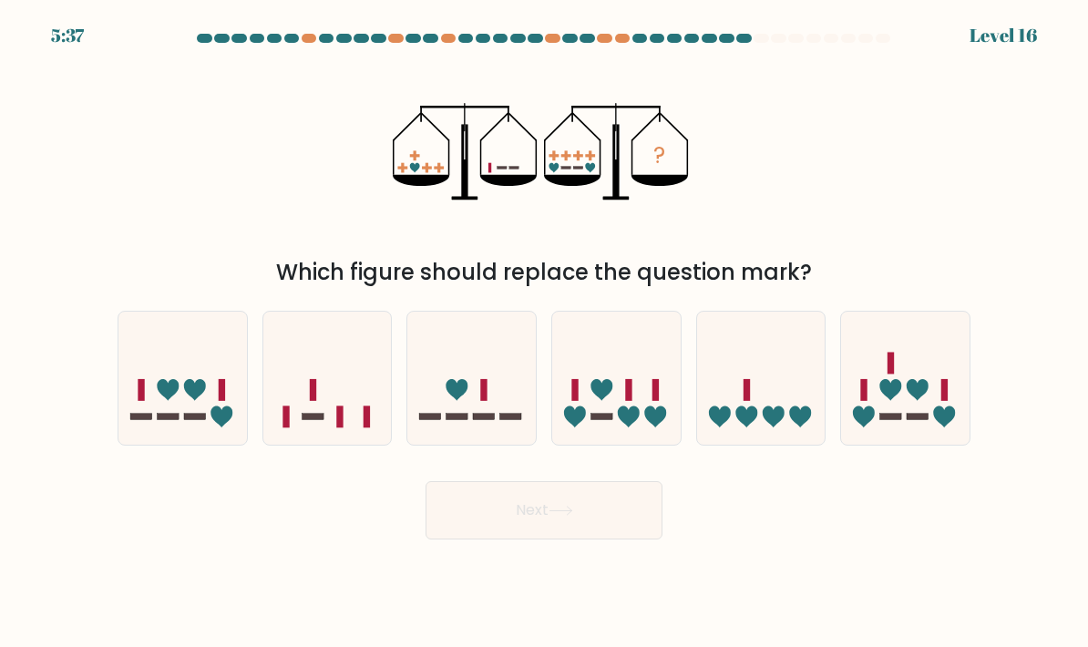
click at [160, 381] on icon at bounding box center [182, 378] width 128 height 107
click at [544, 333] on input "a." at bounding box center [544, 328] width 1 height 9
radio input "true"
click at [301, 425] on icon at bounding box center [327, 378] width 128 height 107
click at [544, 333] on input "b." at bounding box center [544, 328] width 1 height 9
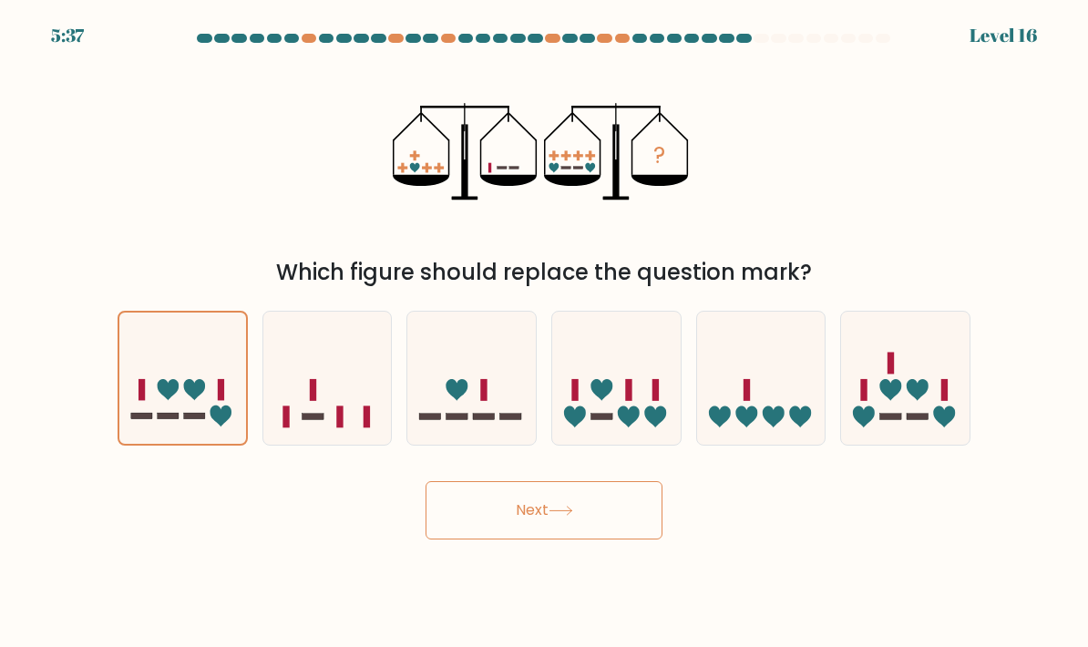
radio input "true"
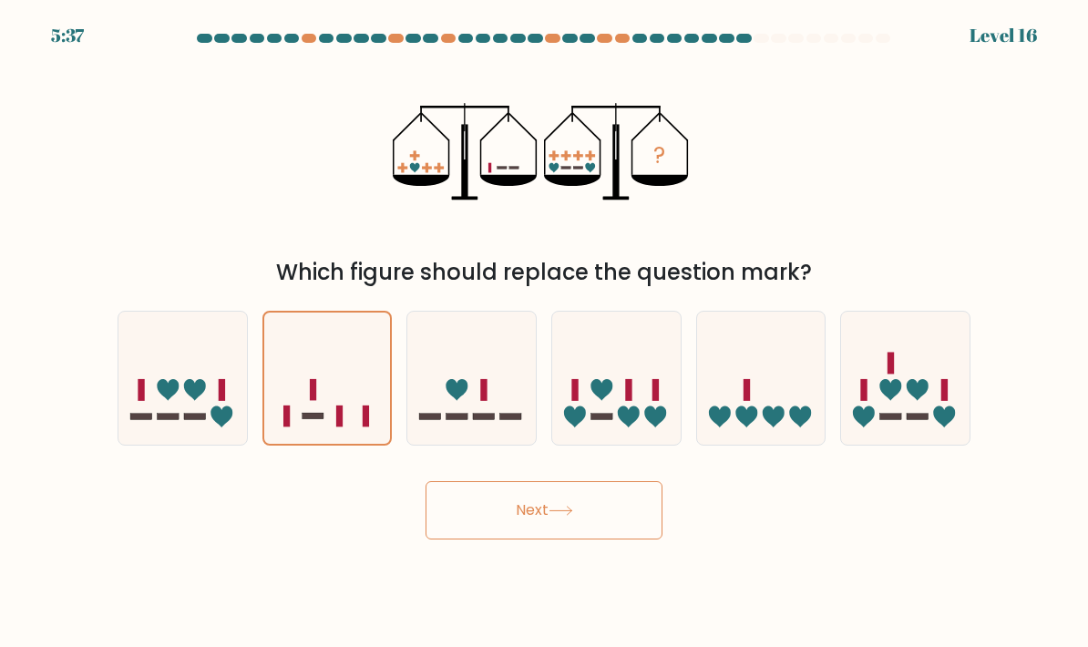
click at [483, 519] on button "Next" at bounding box center [544, 510] width 237 height 58
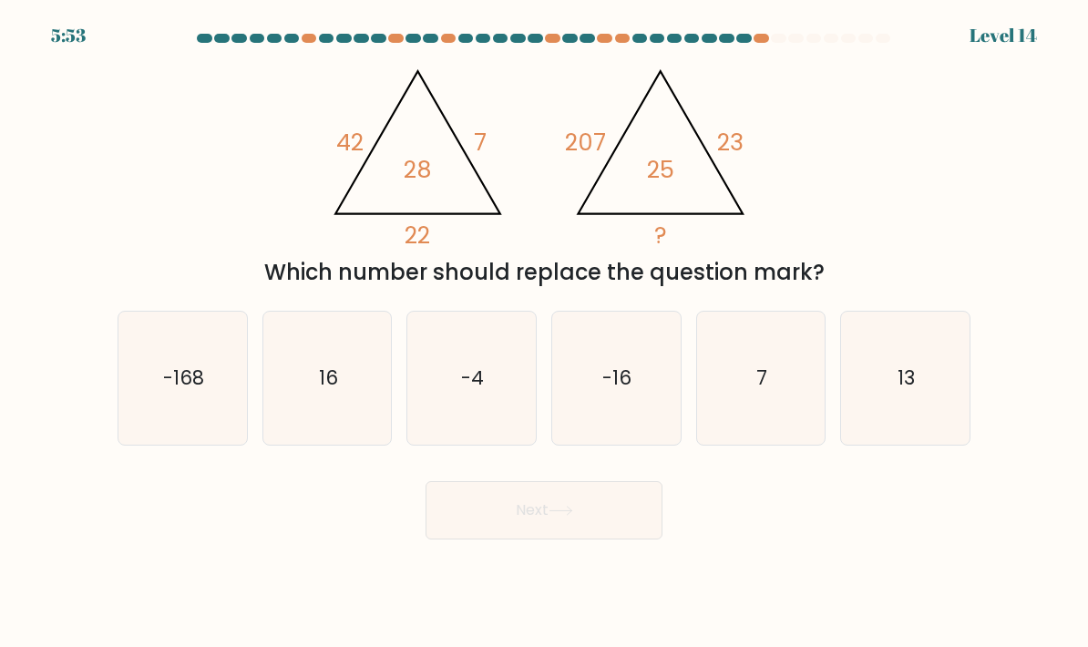
click at [171, 420] on icon "-168" at bounding box center [182, 378] width 128 height 128
click at [544, 333] on input "a. -168" at bounding box center [544, 328] width 1 height 9
radio input "true"
click at [623, 539] on button "Next" at bounding box center [544, 510] width 237 height 58
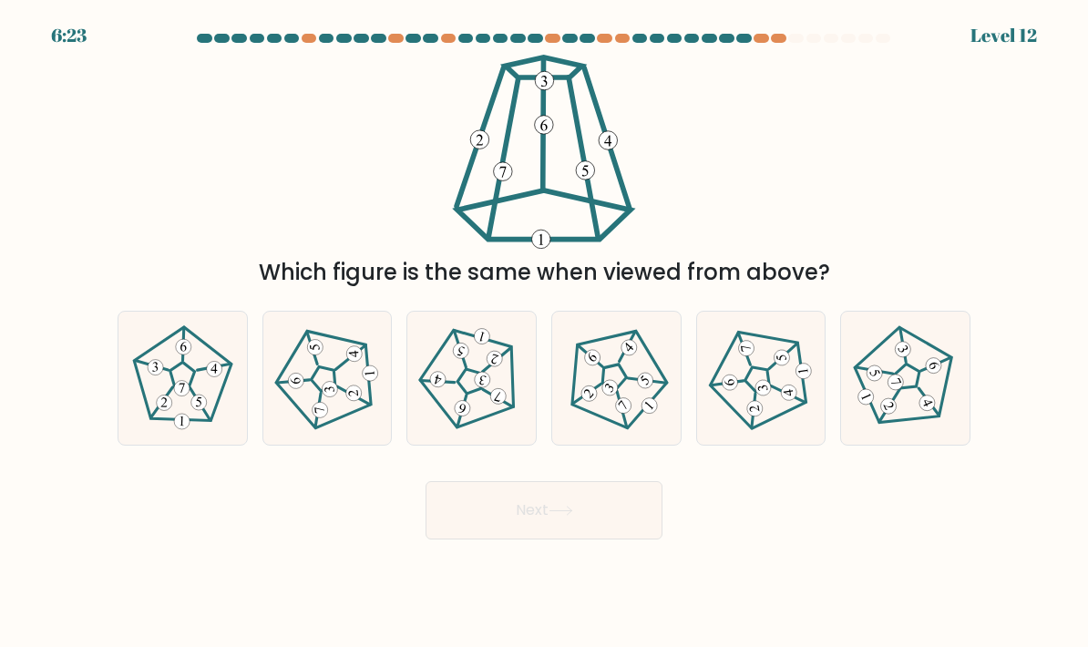
click at [634, 418] on icon at bounding box center [616, 378] width 107 height 107
click at [545, 333] on input "d." at bounding box center [544, 328] width 1 height 9
radio input "true"
click at [614, 537] on button "Next" at bounding box center [544, 510] width 237 height 58
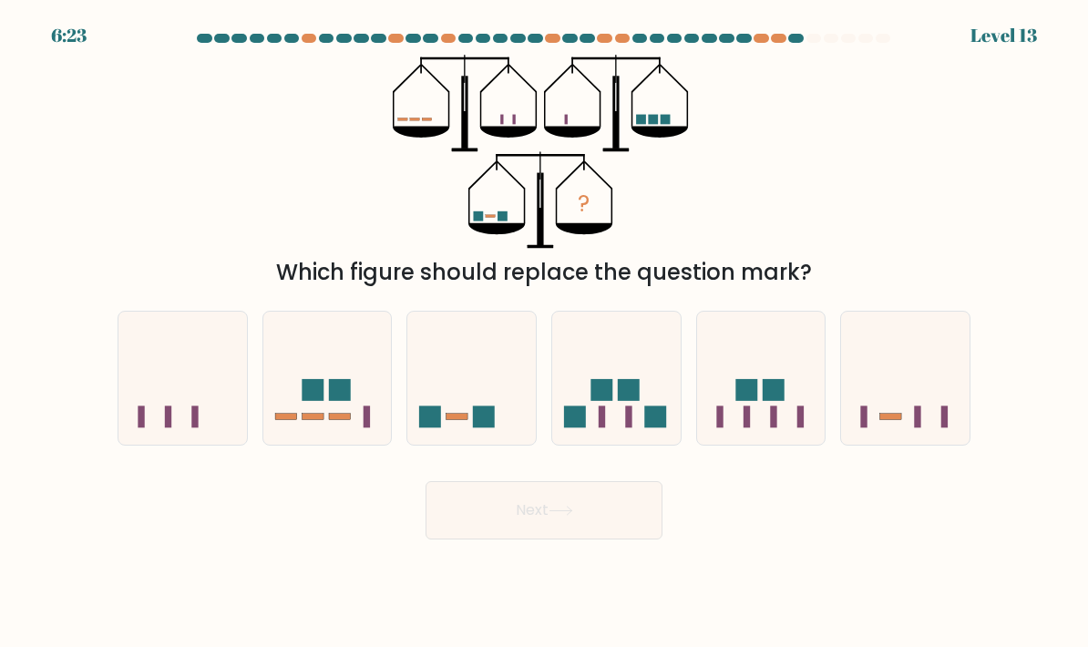
click at [898, 432] on icon at bounding box center [905, 378] width 128 height 107
click at [545, 333] on input "f." at bounding box center [544, 328] width 1 height 9
radio input "true"
click at [641, 539] on button "Next" at bounding box center [544, 510] width 237 height 58
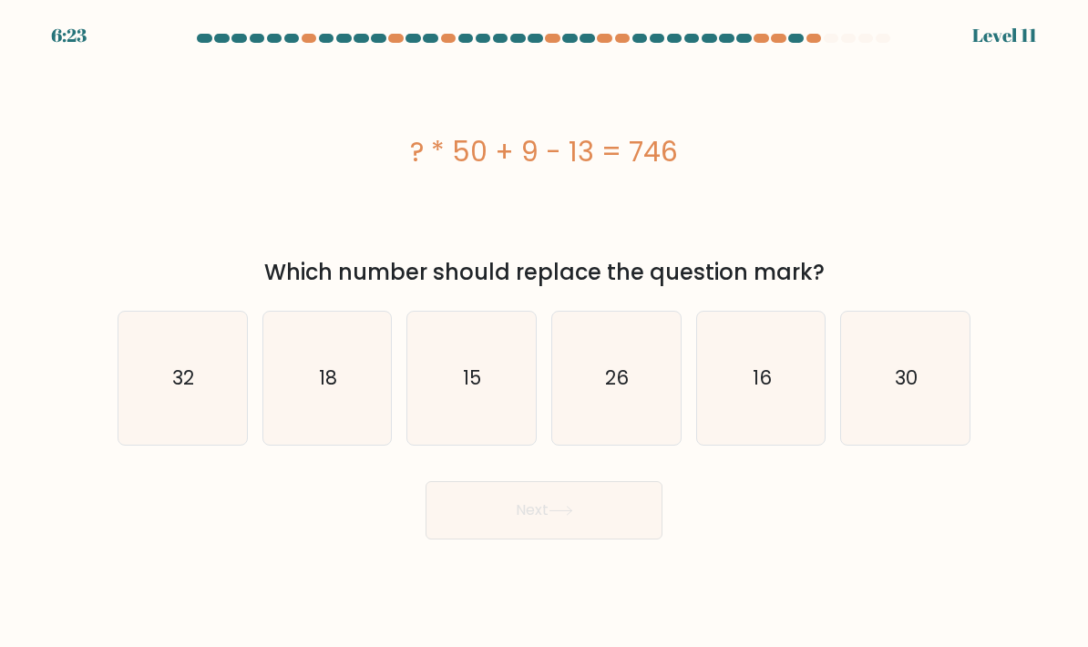
click at [470, 428] on icon "15" at bounding box center [471, 378] width 128 height 128
click at [544, 333] on input "c. 15" at bounding box center [544, 328] width 1 height 9
radio input "true"
click at [496, 527] on button "Next" at bounding box center [544, 510] width 237 height 58
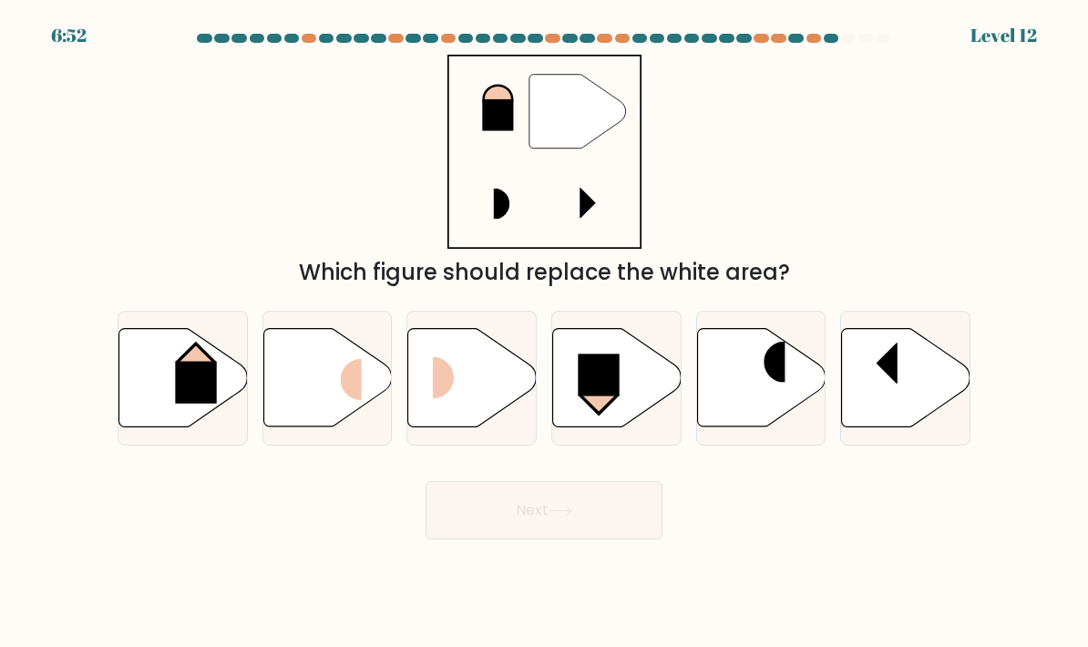
click at [179, 404] on rect at bounding box center [195, 383] width 41 height 42
click at [544, 333] on input "a." at bounding box center [544, 328] width 1 height 9
radio input "true"
click at [486, 539] on button "Next" at bounding box center [544, 510] width 237 height 58
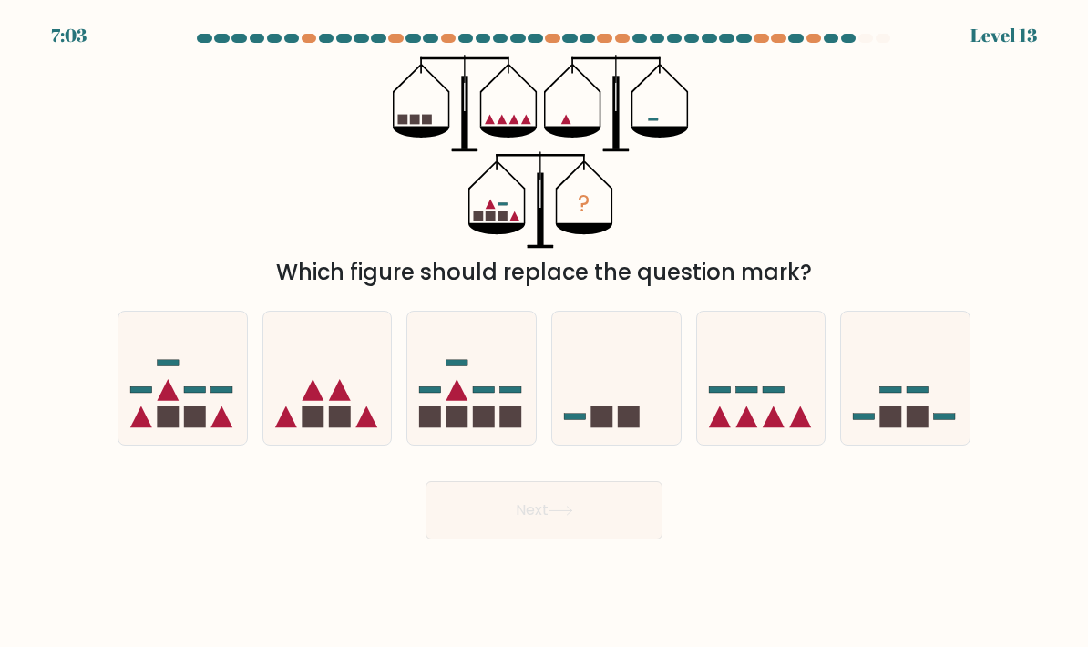
click at [771, 404] on icon at bounding box center [761, 378] width 128 height 107
click at [545, 333] on input "e." at bounding box center [544, 328] width 1 height 9
radio input "true"
click at [600, 525] on button "Next" at bounding box center [544, 510] width 237 height 58
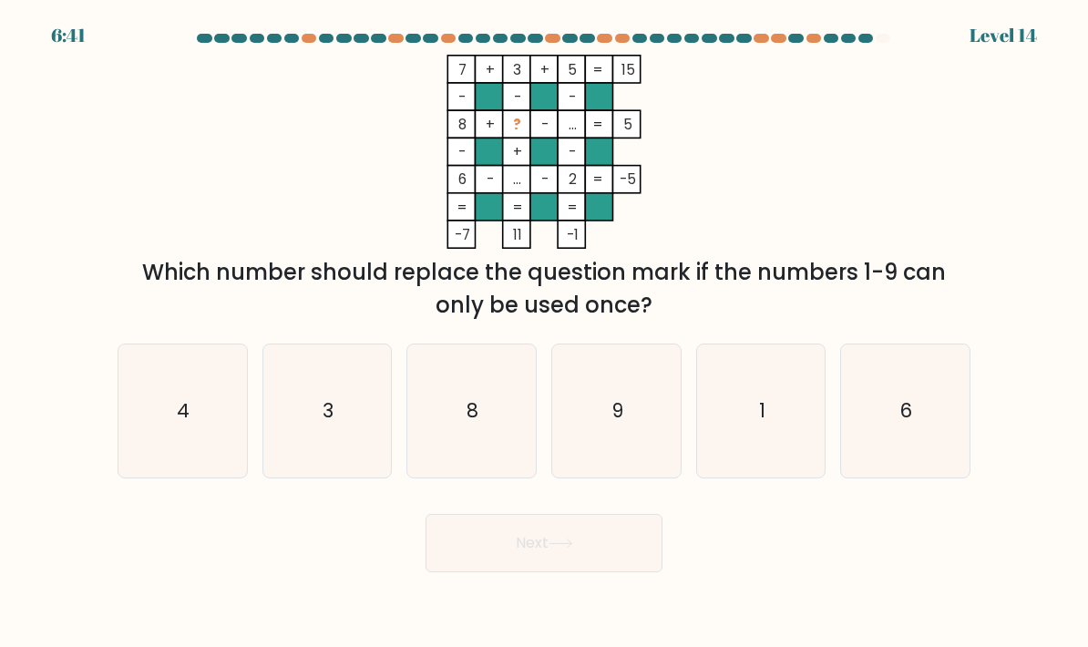
click at [745, 433] on icon "1" at bounding box center [761, 411] width 128 height 128
click at [545, 333] on input "e. 1" at bounding box center [544, 328] width 1 height 9
radio input "true"
click at [579, 560] on button "Next" at bounding box center [544, 543] width 237 height 58
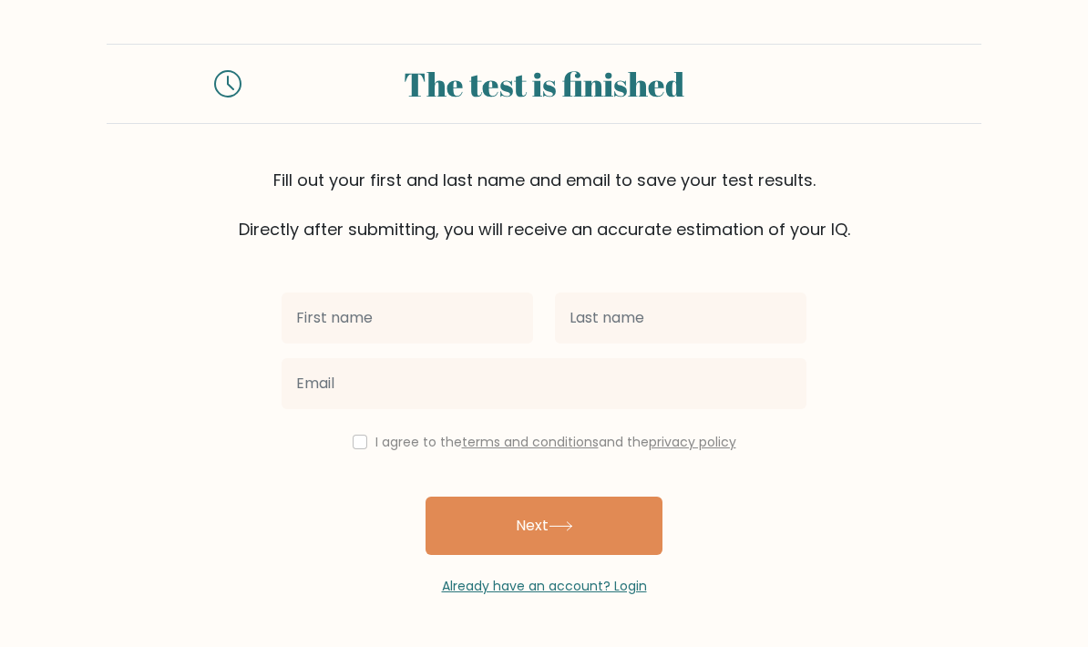
click at [324, 322] on input "text" at bounding box center [408, 318] width 252 height 51
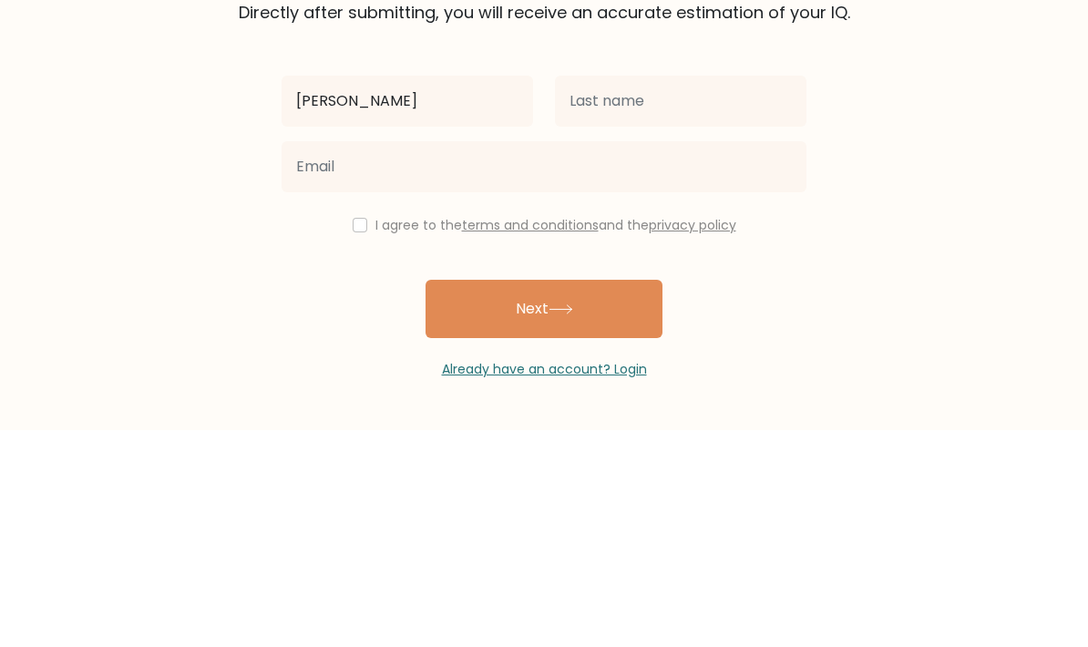
type input "Ricardo"
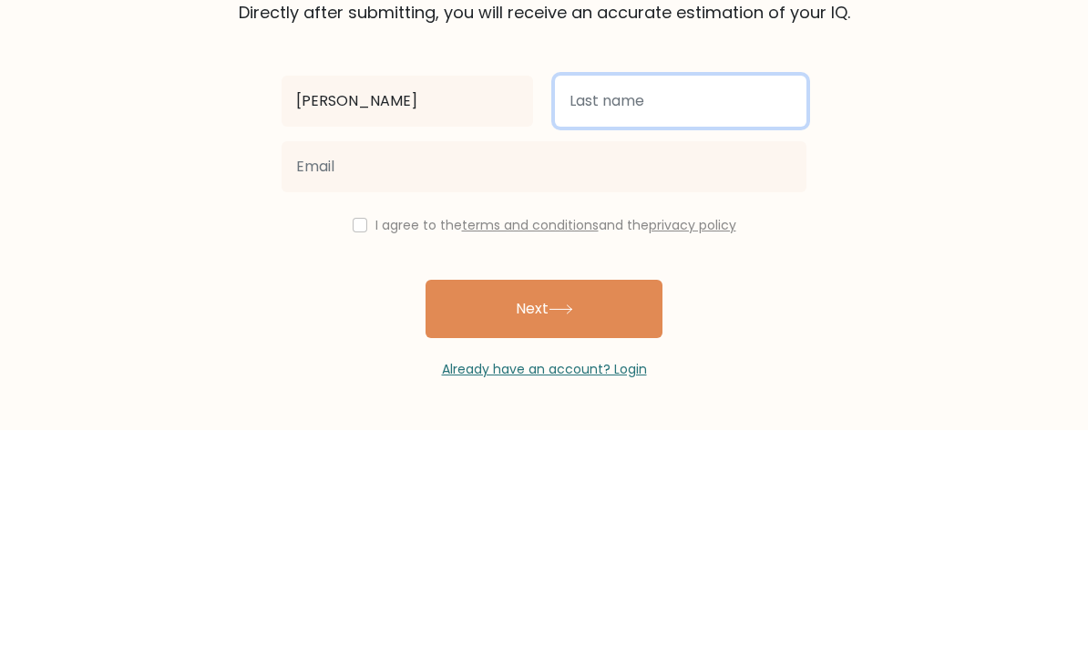
click at [564, 293] on input "text" at bounding box center [681, 318] width 252 height 51
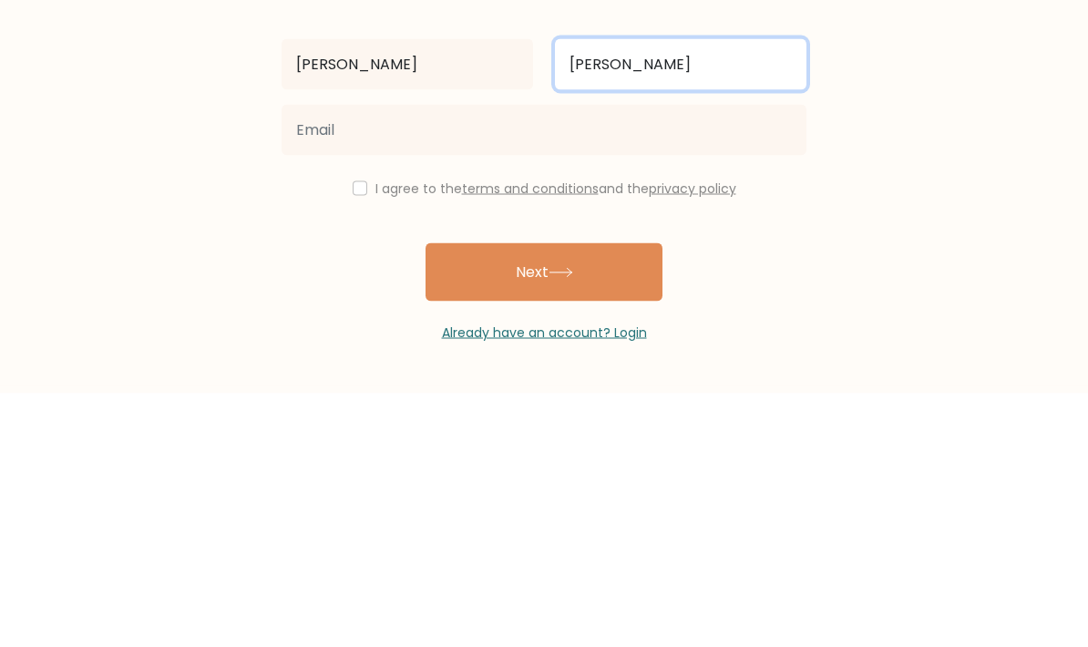
type input "San Pedro Jr."
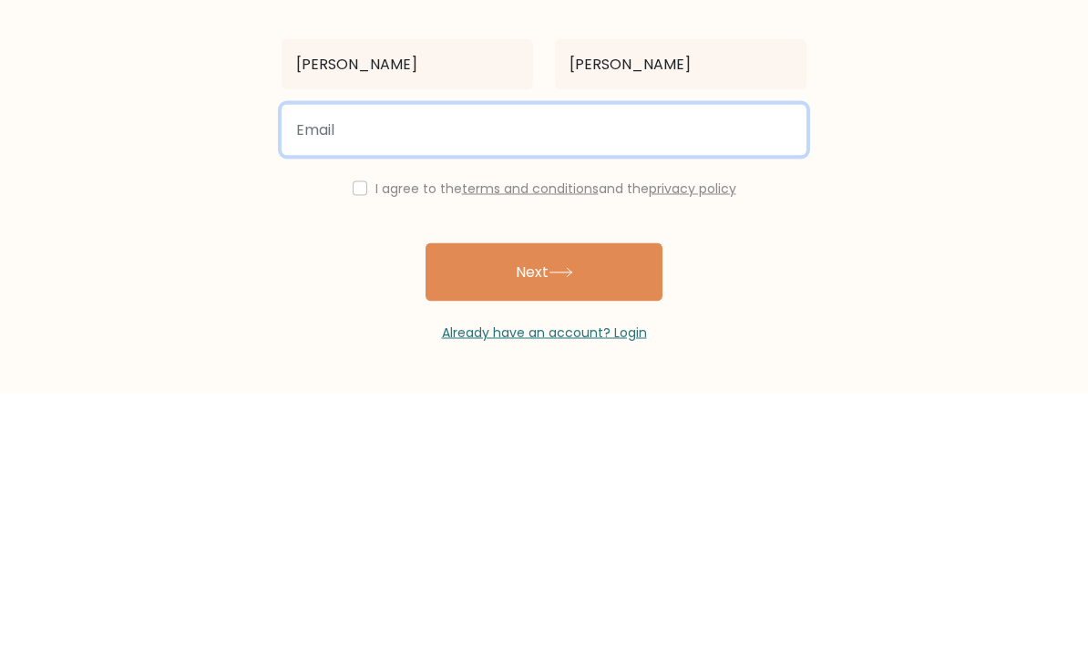
click at [318, 358] on input "email" at bounding box center [544, 383] width 525 height 51
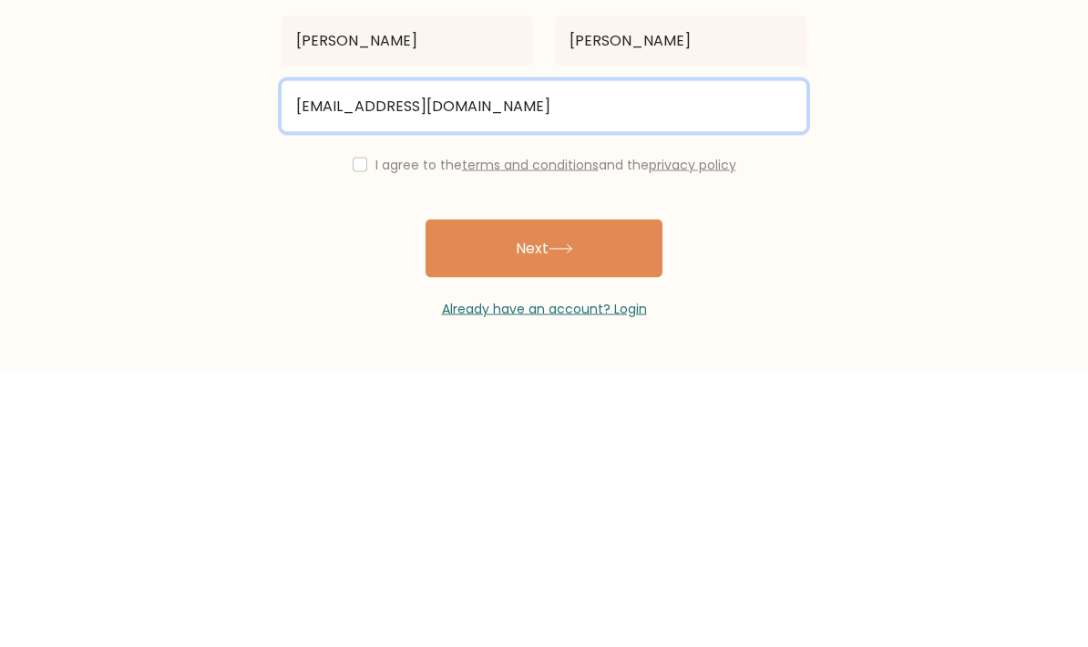
type input "rjsnpedro@gmail.com"
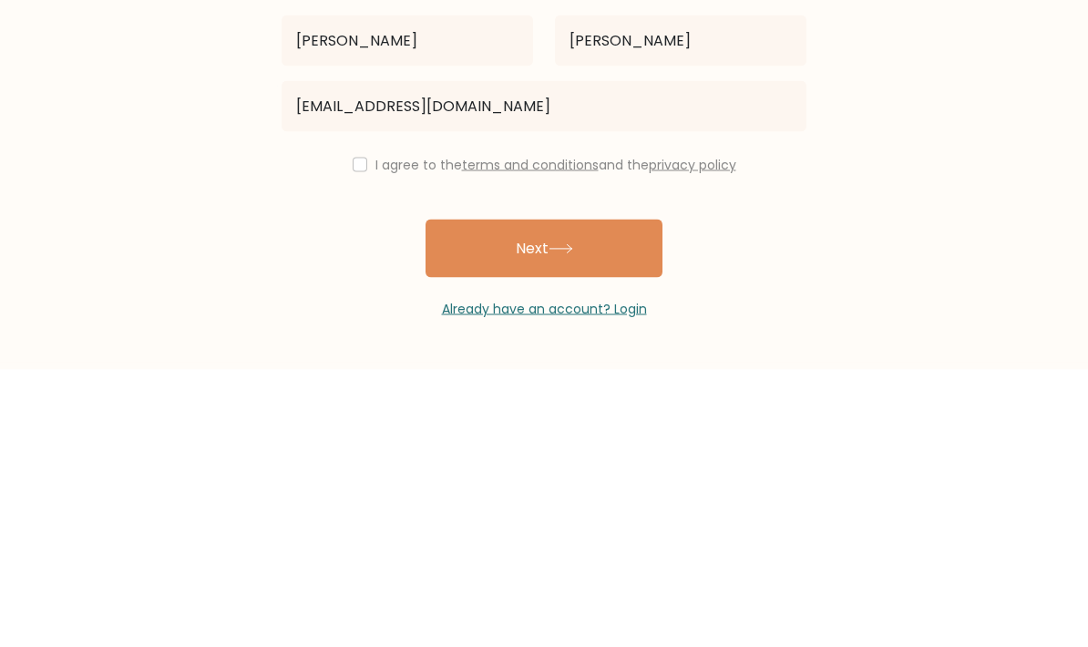
click at [347, 241] on div "Ricardo San Pedro Jr. rjsnpedro@gmail.com I agree to the terms and conditions a…" at bounding box center [544, 418] width 547 height 354
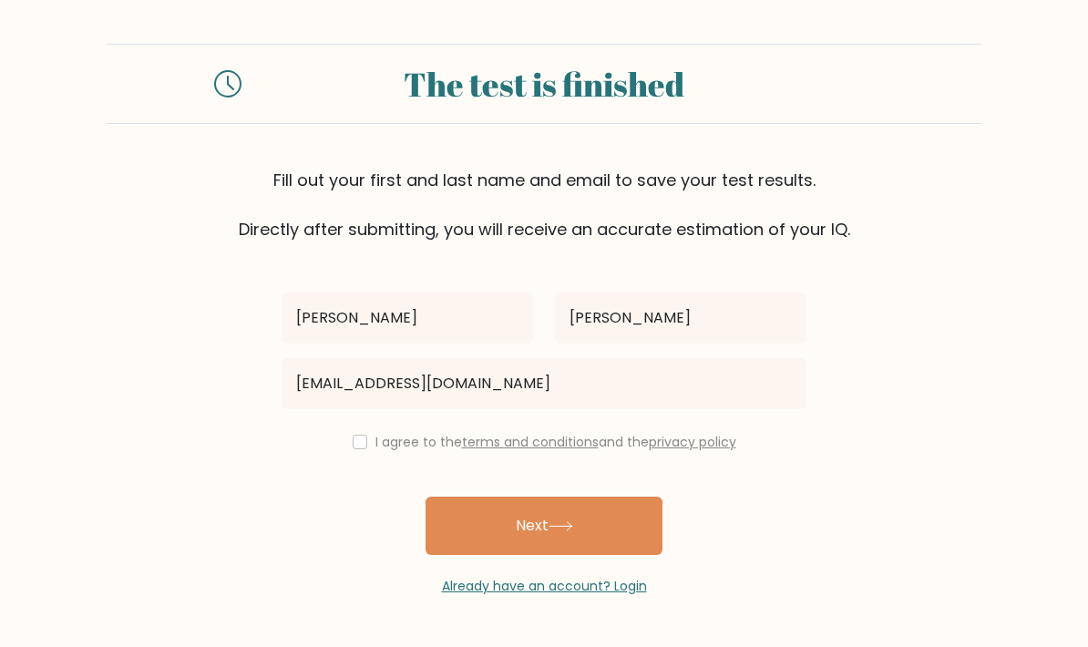
click at [358, 435] on input "checkbox" at bounding box center [360, 442] width 15 height 15
checkbox input "true"
click at [467, 497] on button "Next" at bounding box center [544, 526] width 237 height 58
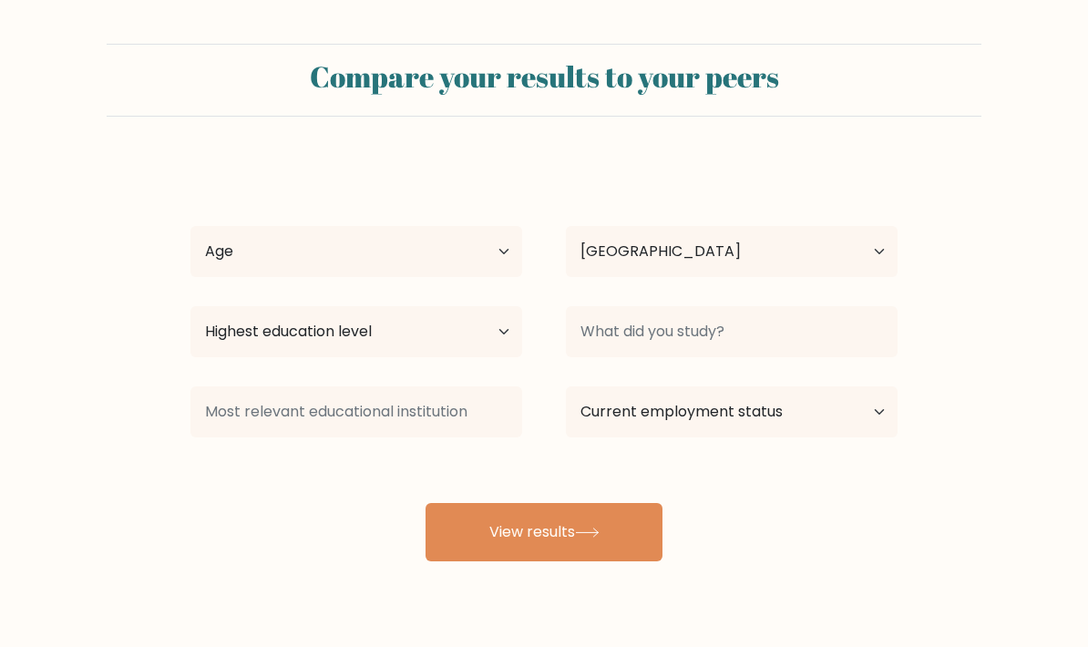
select select "PH"
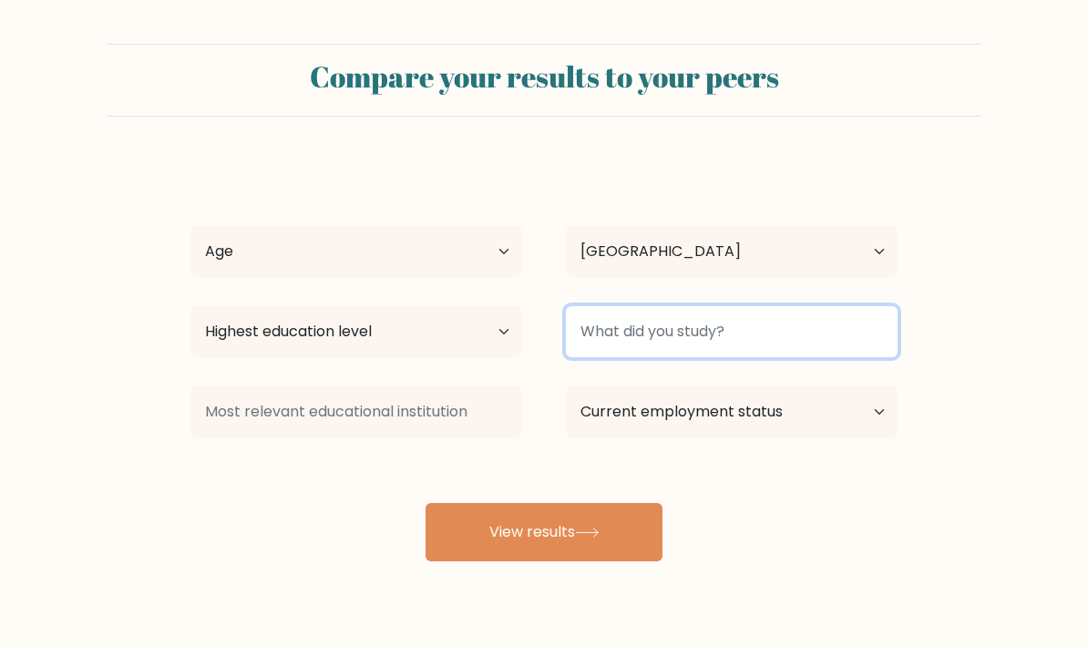
click at [817, 334] on input at bounding box center [732, 331] width 332 height 51
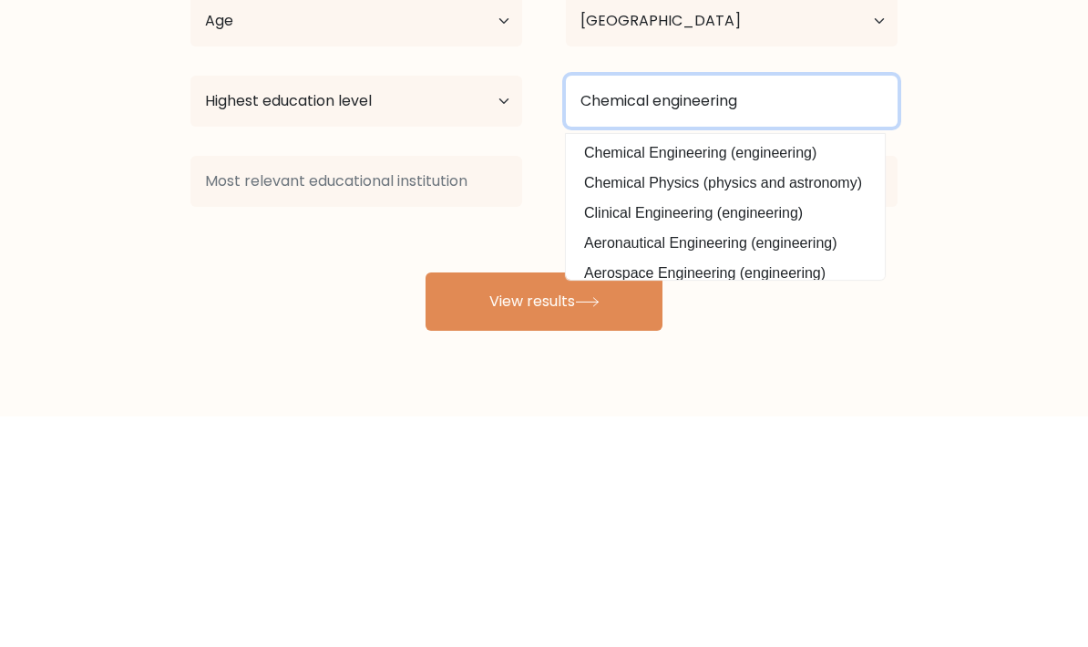
type input "Chemical engineering"
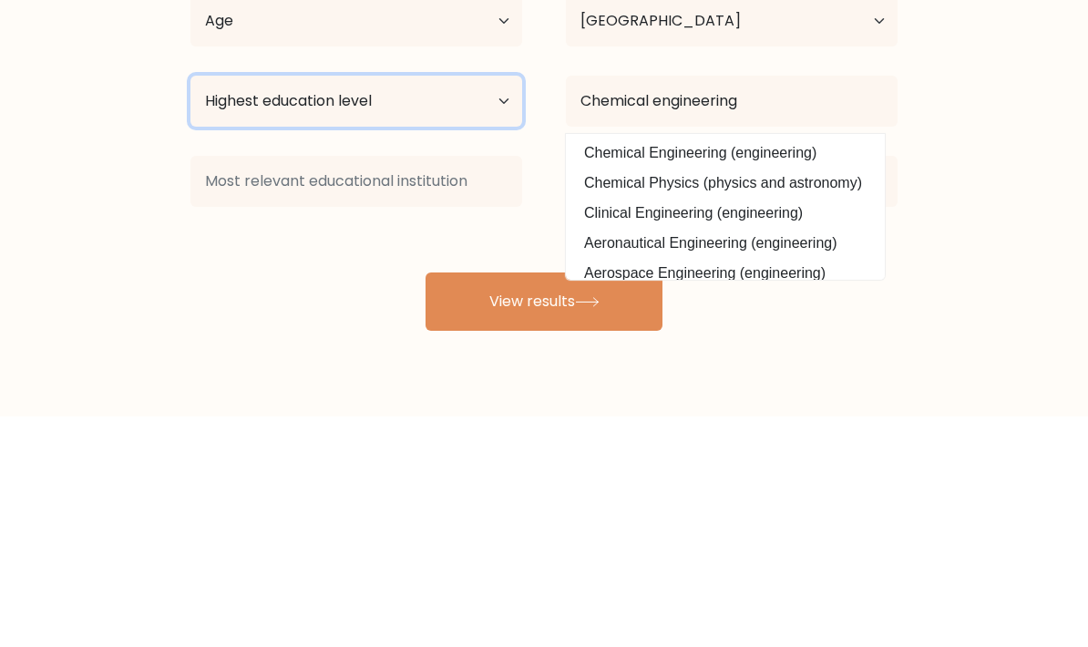
click at [294, 306] on select "Highest education level No schooling Primary Lower Secondary Upper Secondary Oc…" at bounding box center [356, 331] width 332 height 51
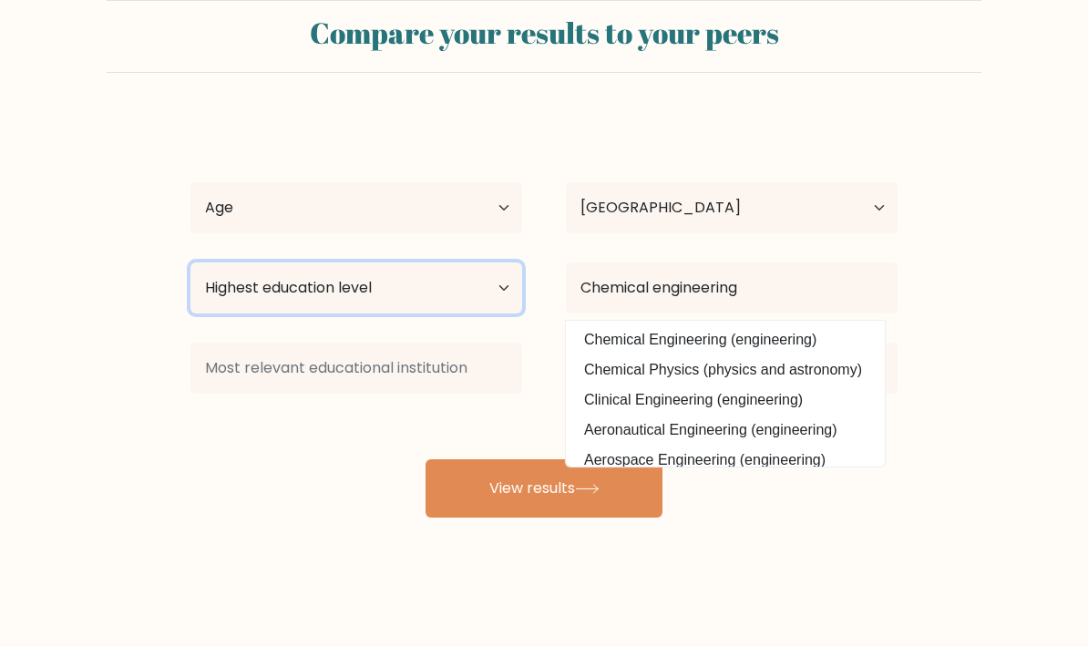
select select "bachelors_degree"
click at [271, 269] on select "Highest education level No schooling Primary Lower Secondary Upper Secondary Oc…" at bounding box center [356, 287] width 332 height 51
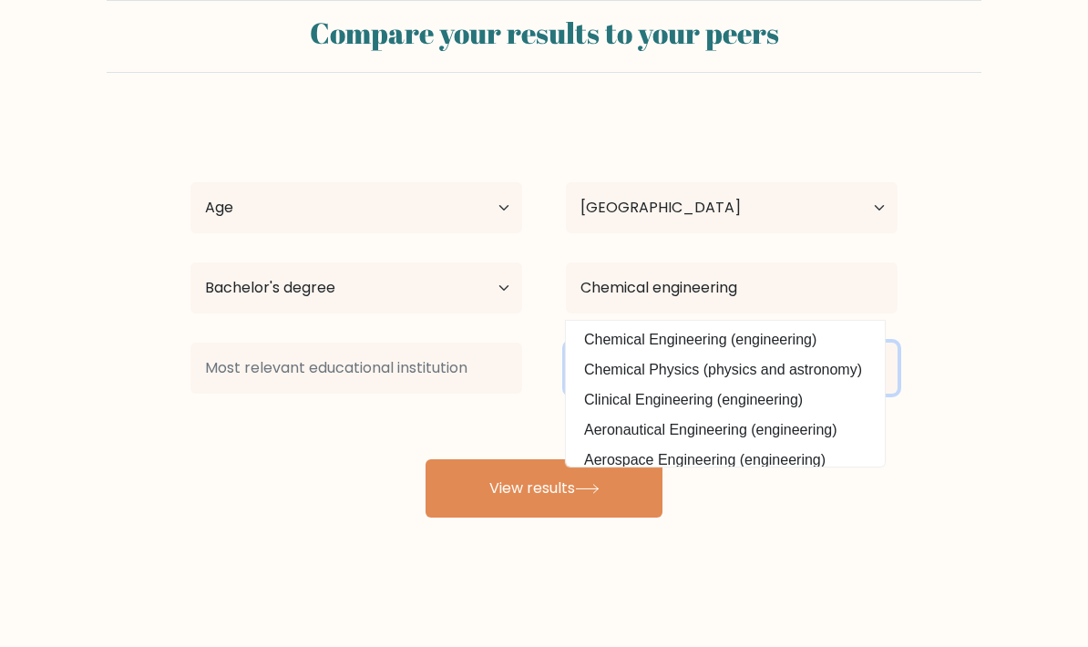
click at [871, 343] on select "Current employment status Employed Student Retired Other / prefer not to answer" at bounding box center [732, 368] width 332 height 51
click at [874, 344] on select "Current employment status Employed Student Retired Other / prefer not to answer" at bounding box center [732, 368] width 332 height 51
select select "other"
click at [632, 480] on button "View results" at bounding box center [544, 488] width 237 height 58
click at [238, 182] on select "Age Under 18 years old 18-24 years old 25-34 years old 35-44 years old 45-54 ye…" at bounding box center [356, 207] width 332 height 51
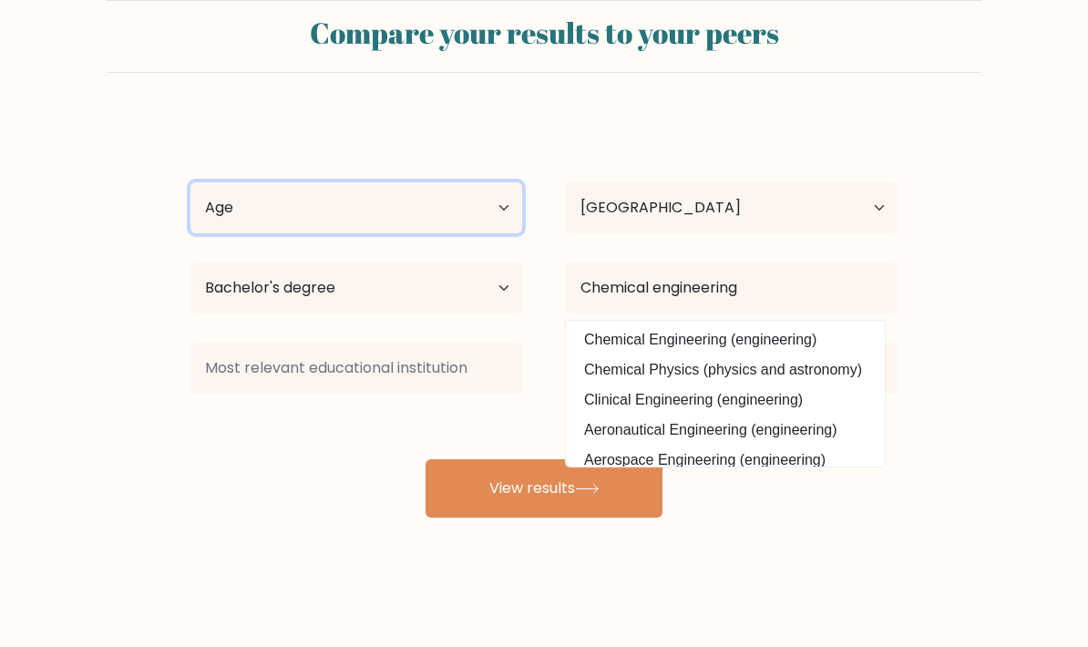
select select "18_24"
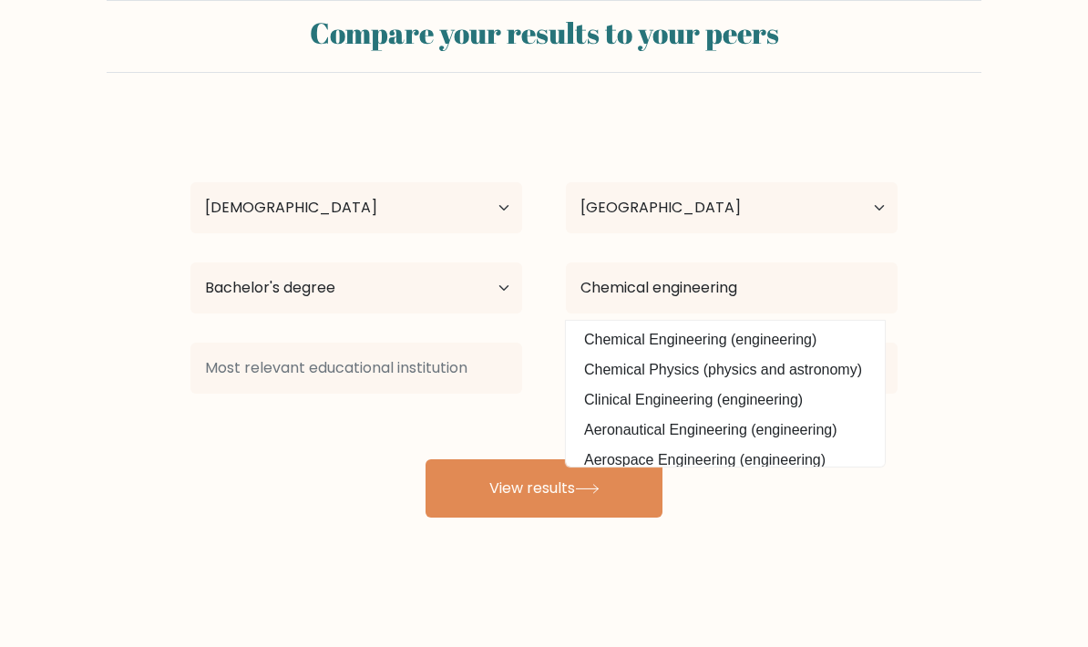
click at [614, 467] on button "View results" at bounding box center [544, 488] width 237 height 58
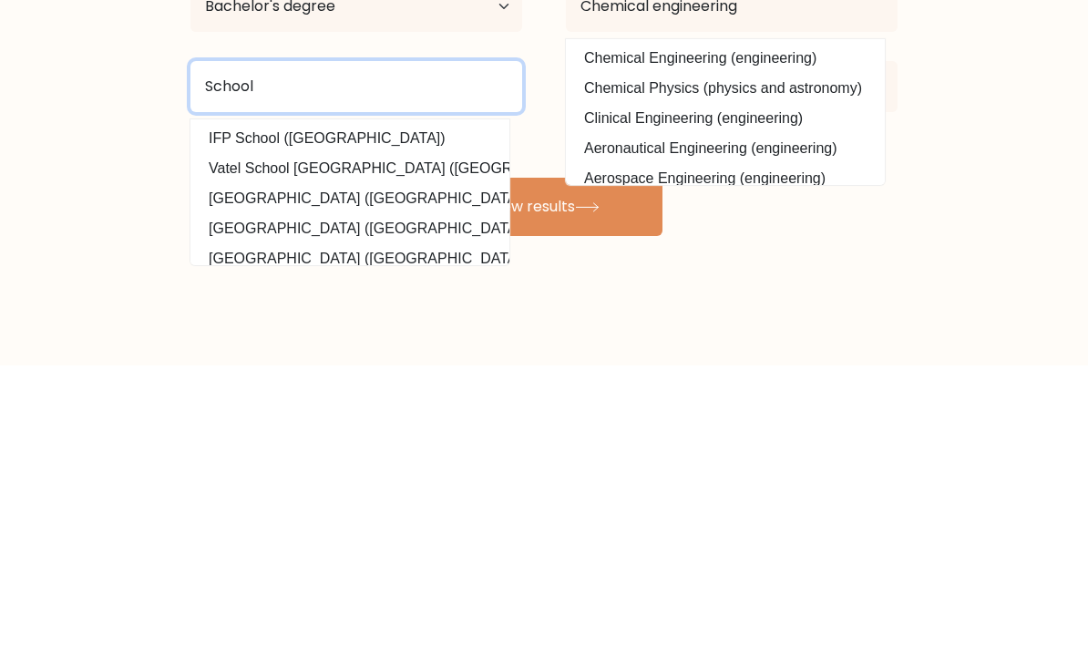
type input "School"
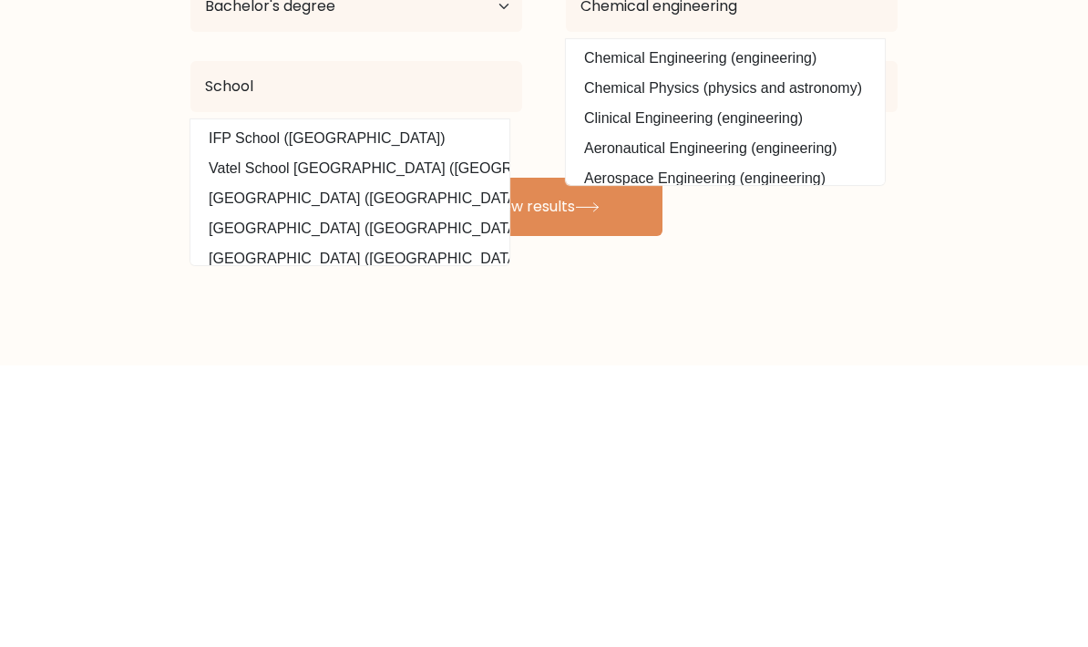
click at [467, 459] on button "View results" at bounding box center [544, 488] width 237 height 58
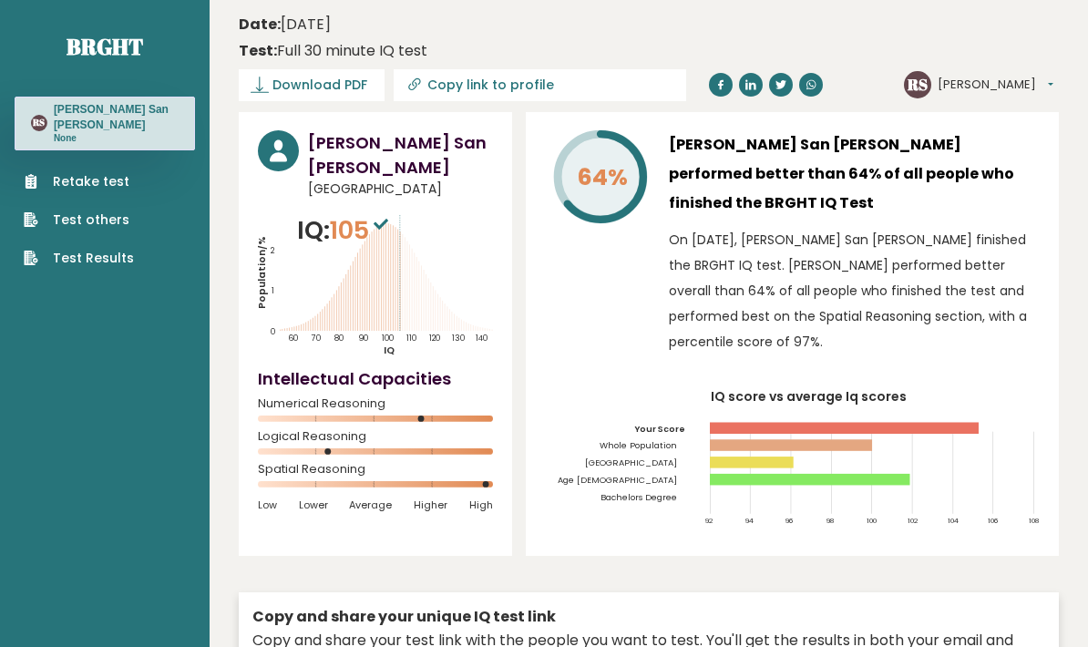
scroll to position [29, 0]
